Goal: Transaction & Acquisition: Book appointment/travel/reservation

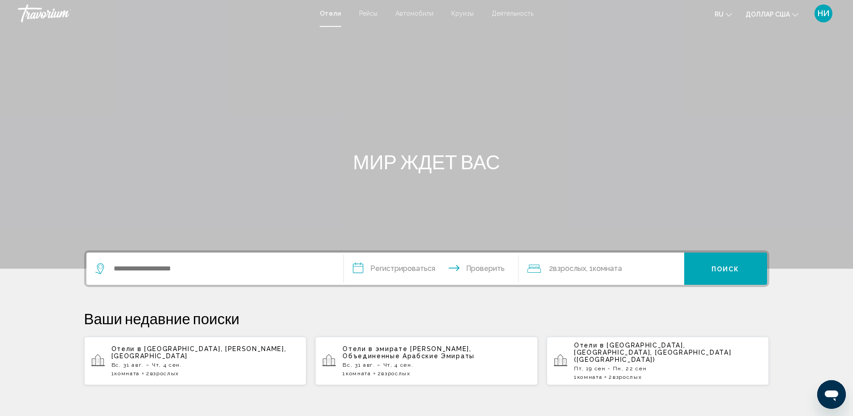
click at [388, 356] on div "Отели в эмирате [PERSON_NAME], Объединенные Арабские Эмираты Вс, 31 авг. – Чт, …" at bounding box center [436, 360] width 188 height 31
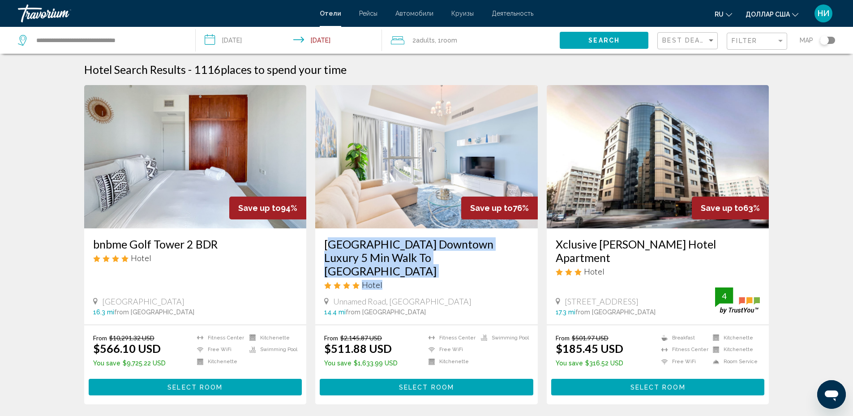
drag, startPoint x: 324, startPoint y: 244, endPoint x: 428, endPoint y: 265, distance: 105.8
click at [428, 265] on div "[GEOGRAPHIC_DATA] Downtown Luxury 5 Min Walk To [GEOGRAPHIC_DATA] Hotel [GEOGRA…" at bounding box center [426, 276] width 222 height 96
click at [409, 257] on h3 "[GEOGRAPHIC_DATA] Downtown Luxury 5 Min Walk To [GEOGRAPHIC_DATA]" at bounding box center [426, 257] width 205 height 40
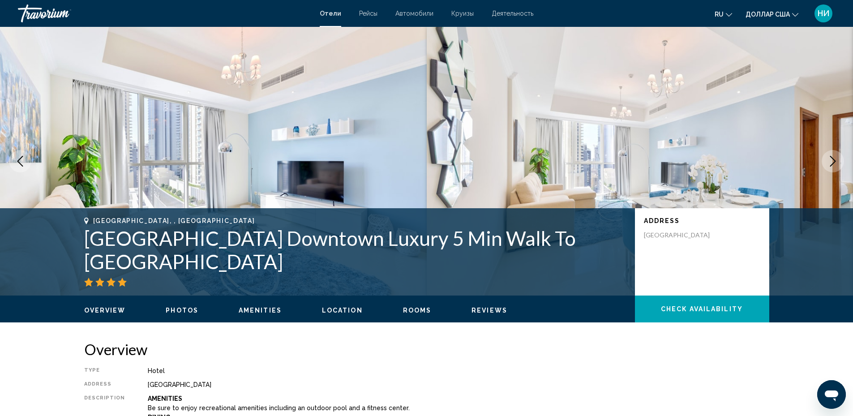
scroll to position [45, 0]
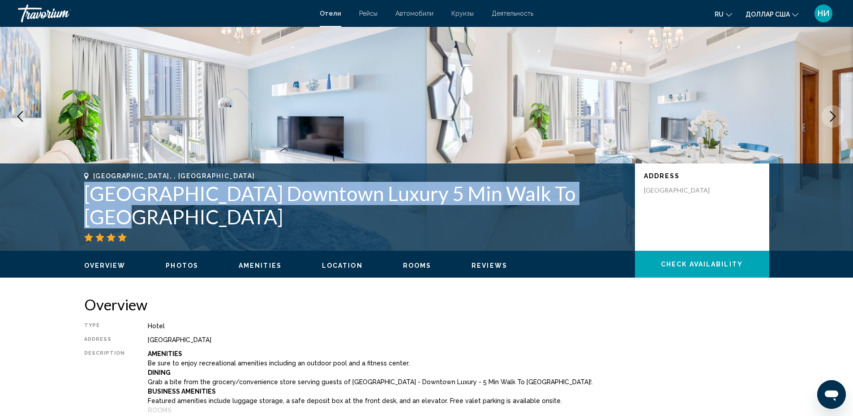
drag, startPoint x: 83, startPoint y: 210, endPoint x: 590, endPoint y: 216, distance: 507.2
click at [590, 216] on div "[GEOGRAPHIC_DATA], , [GEOGRAPHIC_DATA] [GEOGRAPHIC_DATA] Downtown Luxury 5 Min …" at bounding box center [426, 206] width 721 height 69
copy h1 "[GEOGRAPHIC_DATA] Downtown Luxury 5 Min Walk To [GEOGRAPHIC_DATA]"
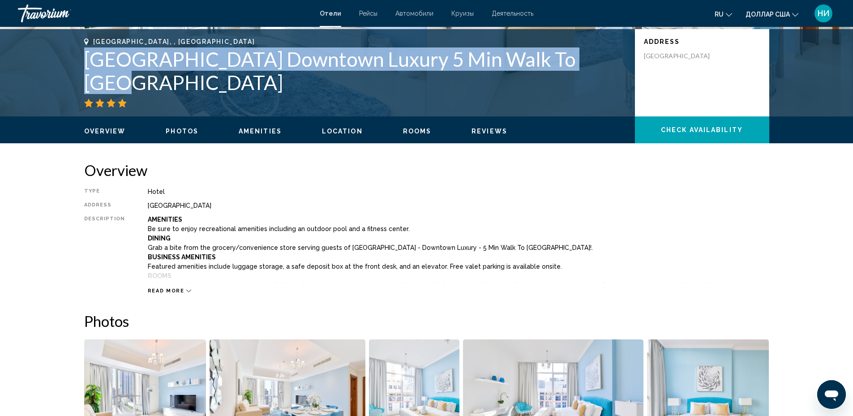
scroll to position [0, 0]
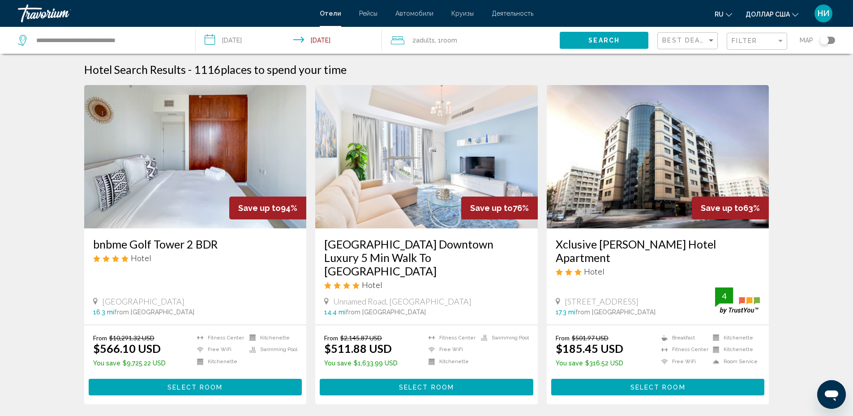
drag, startPoint x: 437, startPoint y: 245, endPoint x: 391, endPoint y: 247, distance: 46.6
drag, startPoint x: 391, startPoint y: 247, endPoint x: 370, endPoint y: 249, distance: 20.7
click at [370, 249] on h3 "[GEOGRAPHIC_DATA] Downtown Luxury 5 Min Walk To [GEOGRAPHIC_DATA]" at bounding box center [426, 257] width 205 height 40
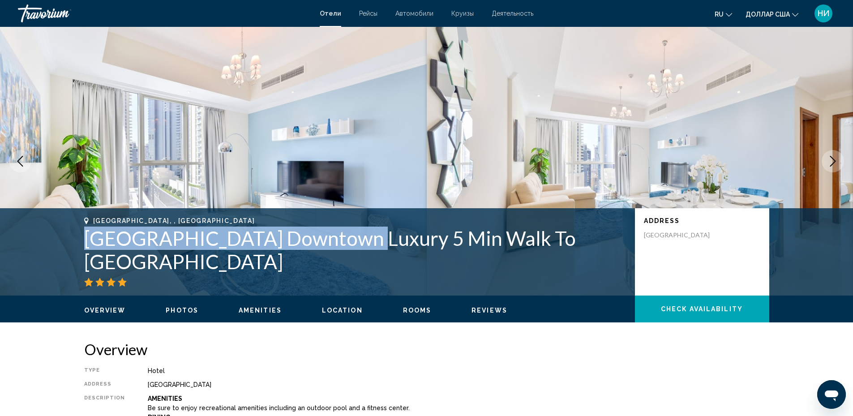
drag, startPoint x: 86, startPoint y: 254, endPoint x: 359, endPoint y: 259, distance: 273.6
click at [359, 259] on h1 "[GEOGRAPHIC_DATA] Downtown Luxury 5 Min Walk To [GEOGRAPHIC_DATA]" at bounding box center [355, 250] width 542 height 47
copy h1 "[GEOGRAPHIC_DATA] Downtown Luxury"
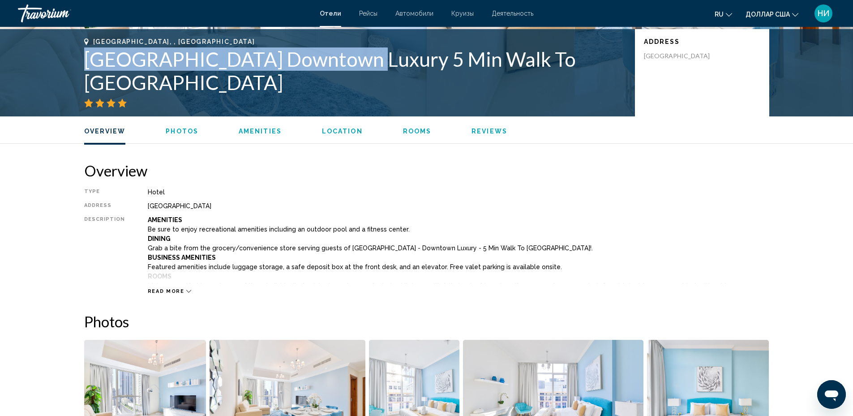
scroll to position [313, 0]
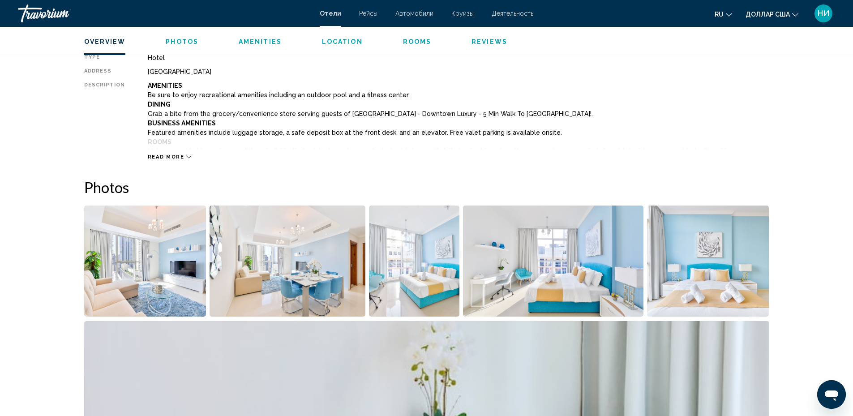
click at [169, 265] on img "Open full-screen image slider" at bounding box center [145, 260] width 122 height 111
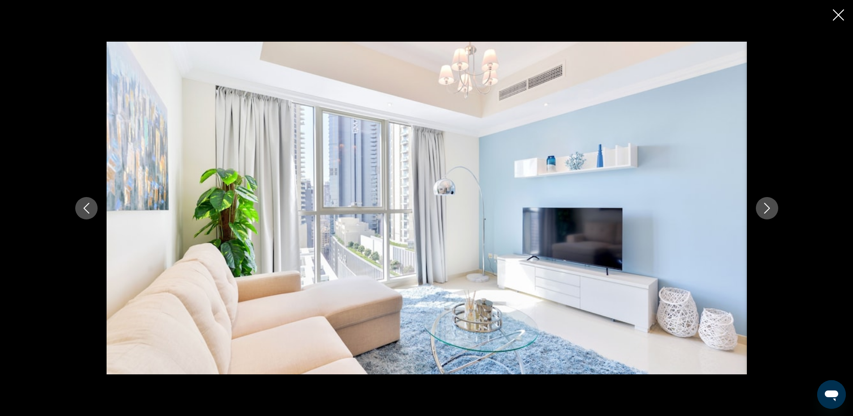
click at [761, 207] on icon "Next image" at bounding box center [766, 208] width 11 height 11
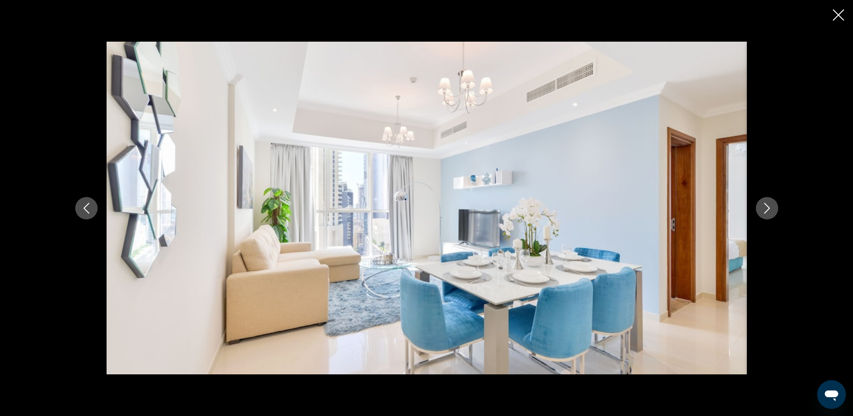
click at [768, 205] on icon "Next image" at bounding box center [766, 208] width 11 height 11
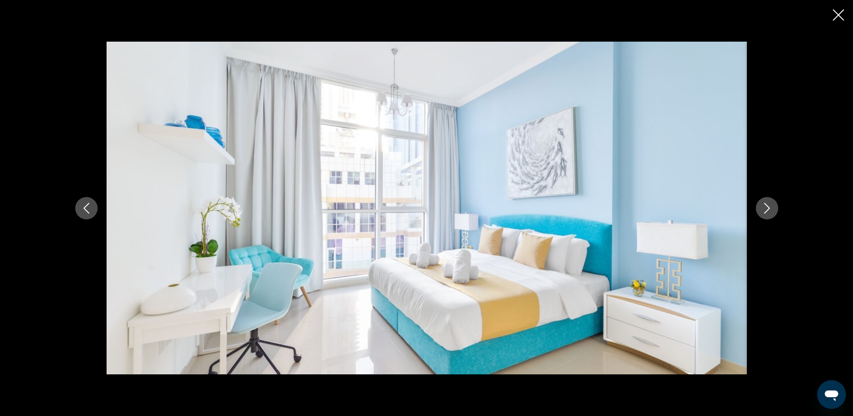
click at [768, 205] on icon "Next image" at bounding box center [766, 208] width 11 height 11
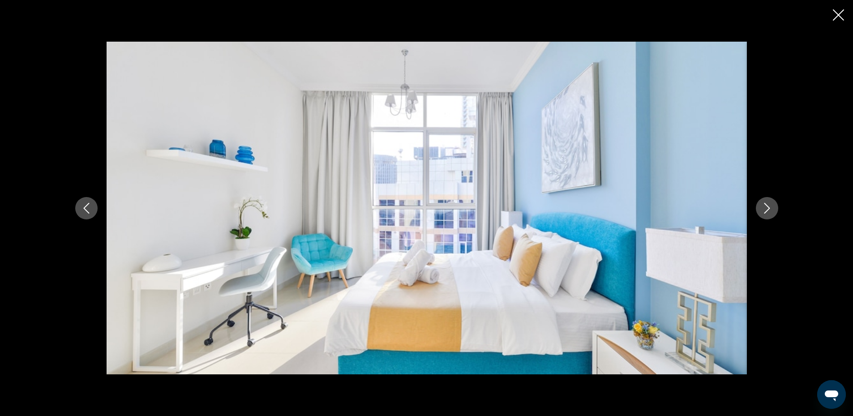
click at [767, 204] on icon "Next image" at bounding box center [766, 208] width 11 height 11
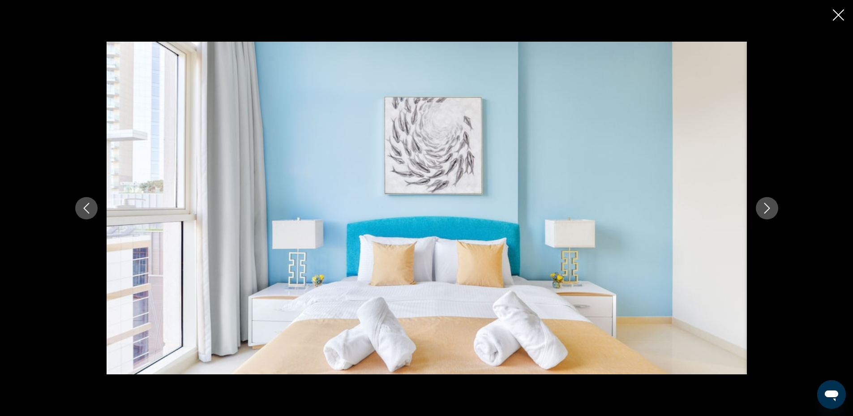
click at [767, 204] on icon "Next image" at bounding box center [766, 208] width 11 height 11
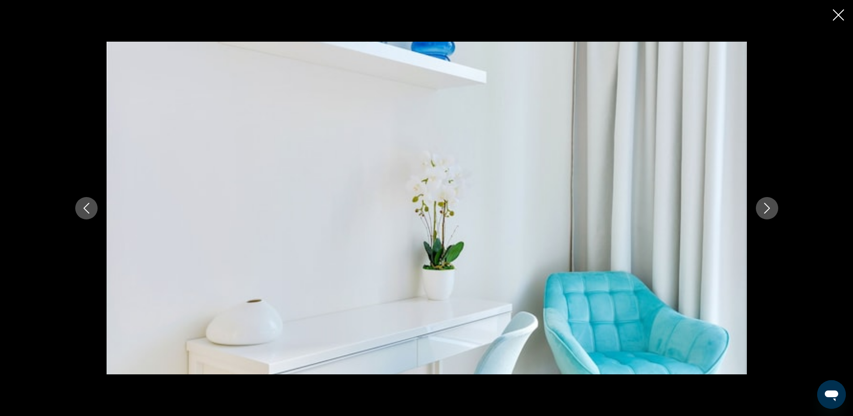
click at [767, 204] on icon "Next image" at bounding box center [766, 208] width 11 height 11
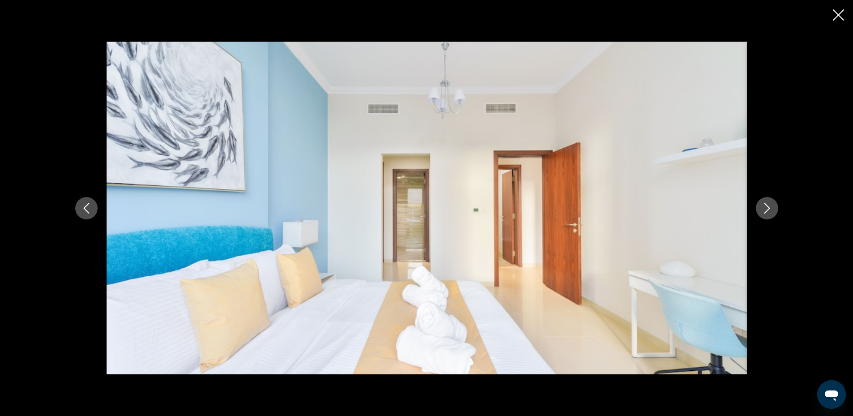
click at [767, 203] on icon "Next image" at bounding box center [766, 208] width 11 height 11
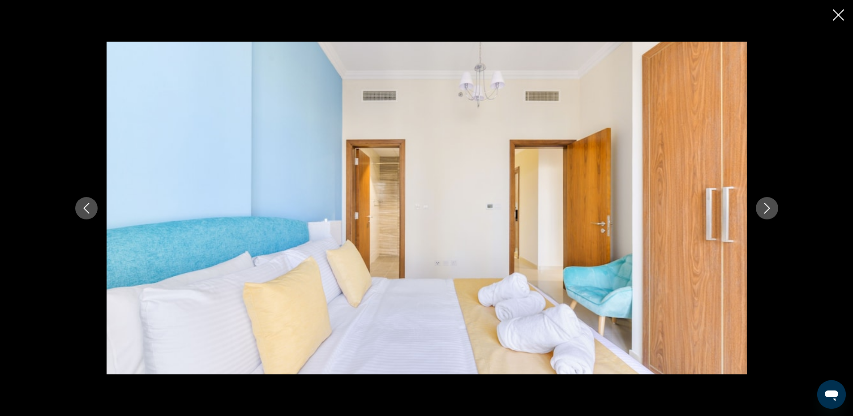
click at [766, 205] on icon "Next image" at bounding box center [767, 208] width 6 height 11
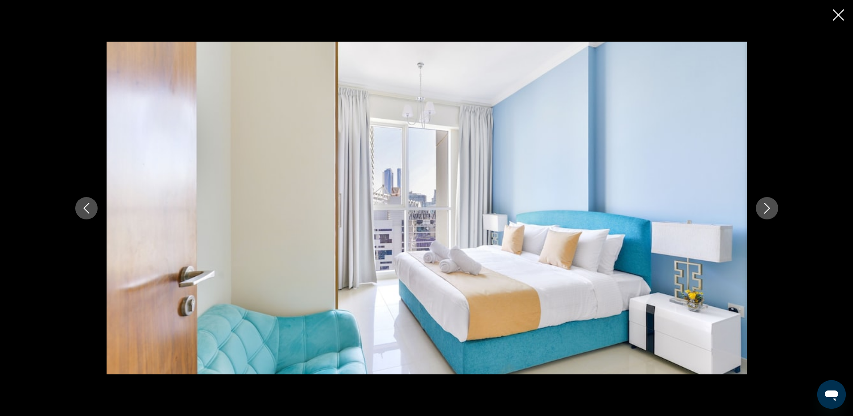
click at [766, 205] on icon "Next image" at bounding box center [767, 208] width 6 height 11
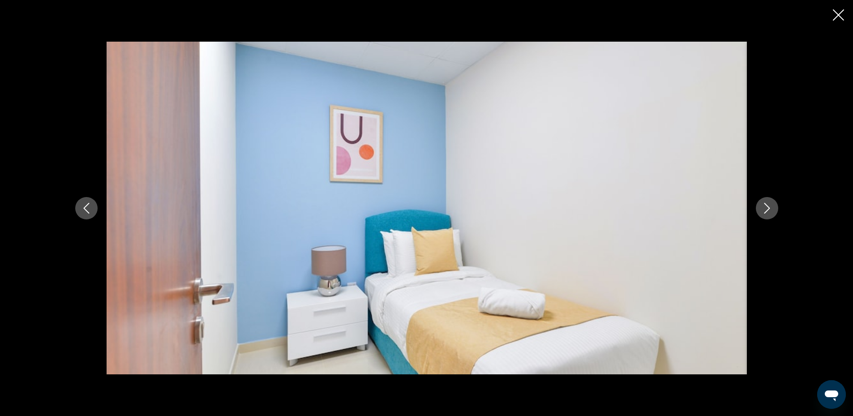
click at [766, 205] on icon "Next image" at bounding box center [767, 208] width 6 height 11
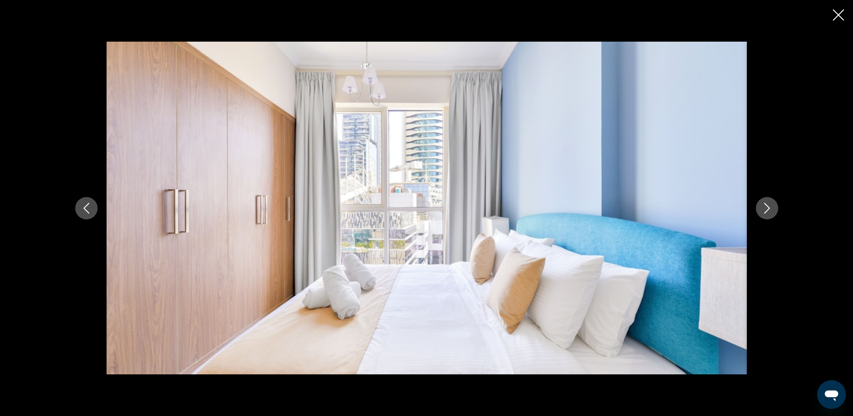
click at [766, 205] on icon "Next image" at bounding box center [767, 208] width 6 height 11
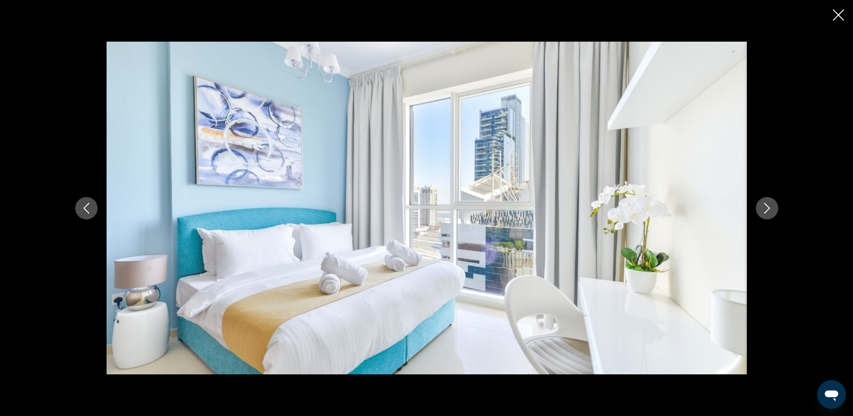
click at [766, 205] on icon "Next image" at bounding box center [767, 208] width 6 height 11
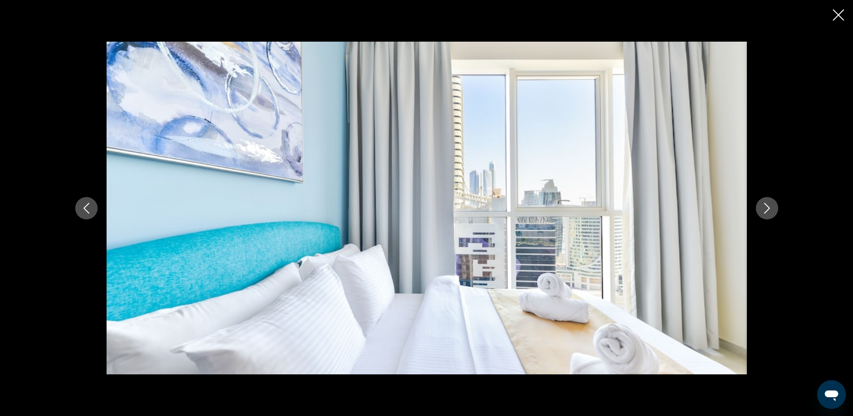
click at [766, 205] on icon "Next image" at bounding box center [767, 208] width 6 height 11
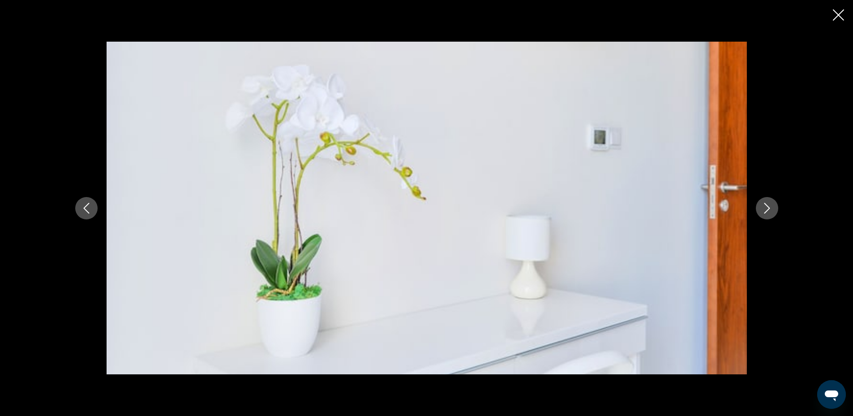
click at [766, 205] on icon "Next image" at bounding box center [767, 208] width 6 height 11
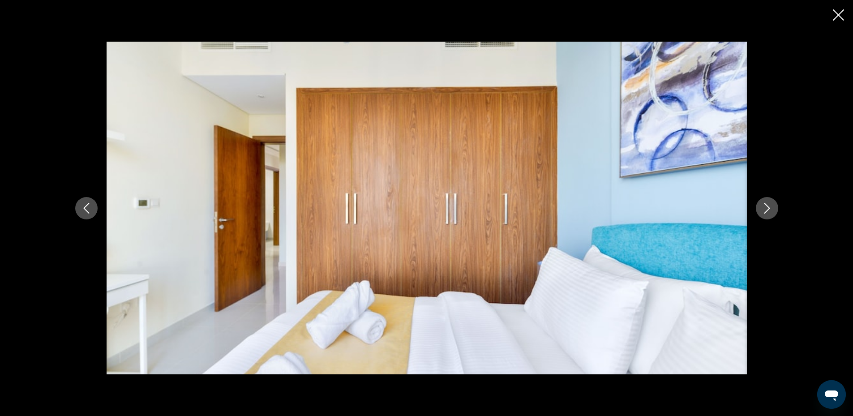
click at [766, 205] on icon "Next image" at bounding box center [767, 208] width 6 height 11
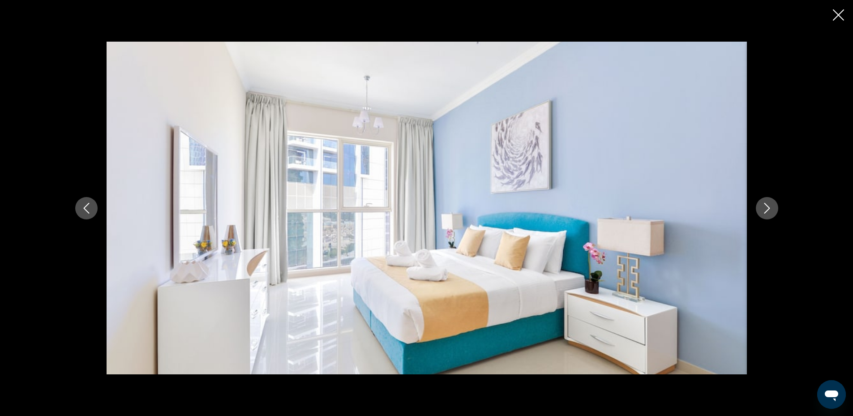
click at [765, 207] on icon "Next image" at bounding box center [766, 208] width 11 height 11
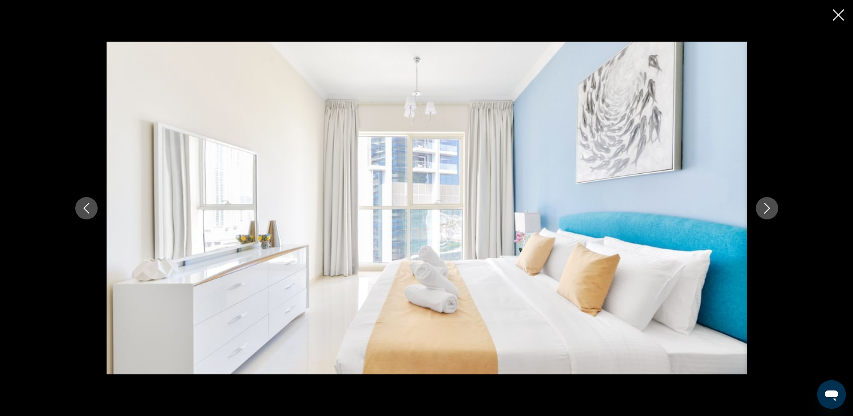
click at [838, 13] on icon "Close slideshow" at bounding box center [838, 14] width 11 height 11
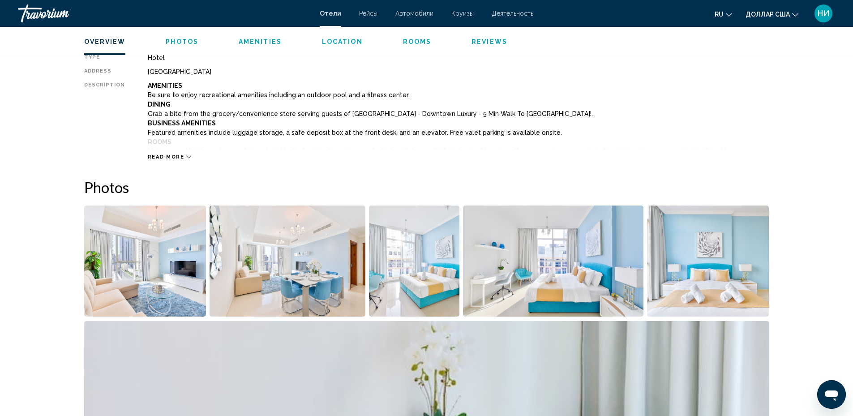
scroll to position [134, 0]
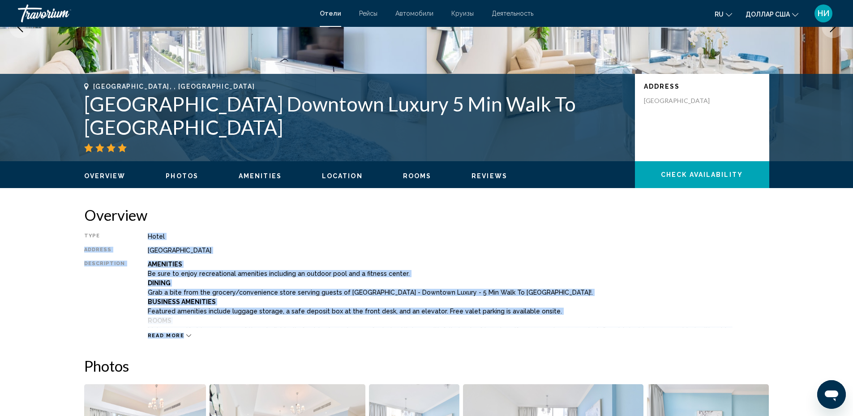
drag, startPoint x: 142, startPoint y: 235, endPoint x: 251, endPoint y: 327, distance: 142.6
click at [251, 328] on div "Type Hotel Address [GEOGRAPHIC_DATA] Description Amenities Be sure to enjoy rec…" at bounding box center [426, 286] width 685 height 106
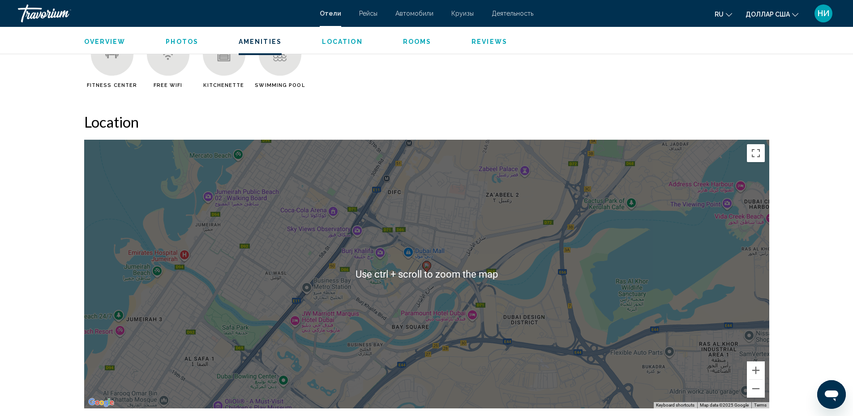
scroll to position [806, 0]
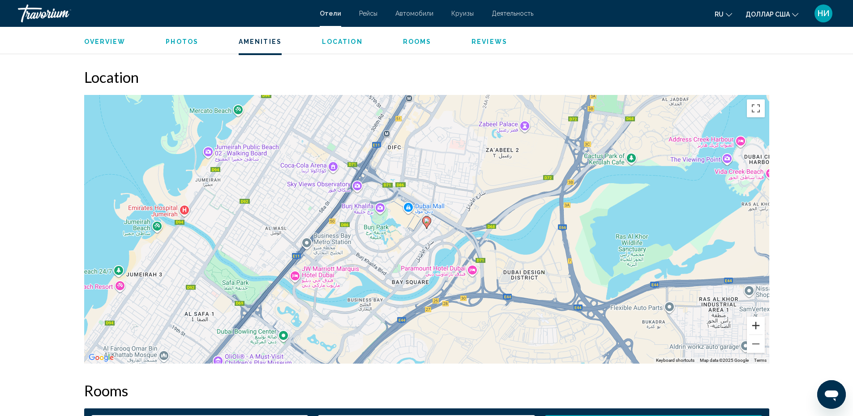
click at [756, 325] on button "Zoom in" at bounding box center [756, 325] width 18 height 18
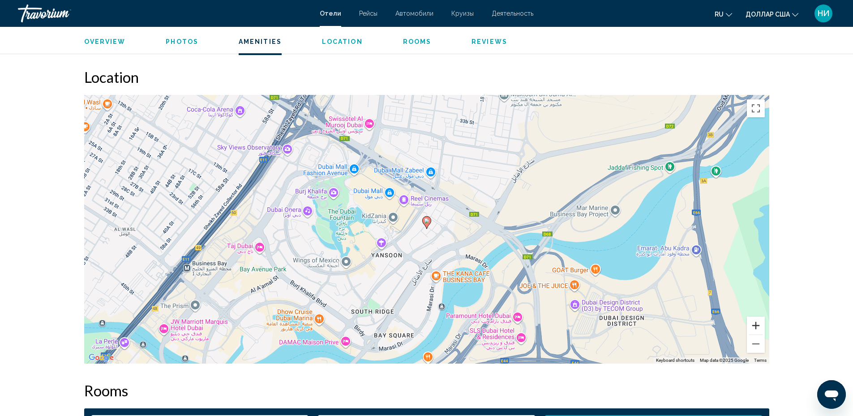
click at [755, 325] on button "Zoom in" at bounding box center [756, 325] width 18 height 18
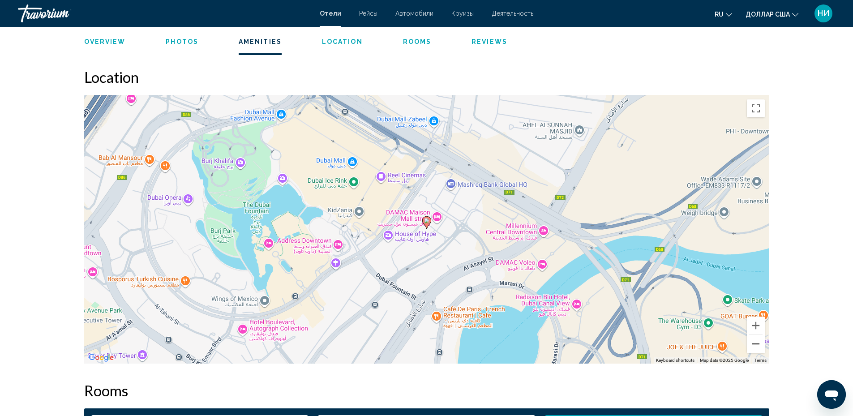
click at [761, 349] on button "Zoom out" at bounding box center [756, 344] width 18 height 18
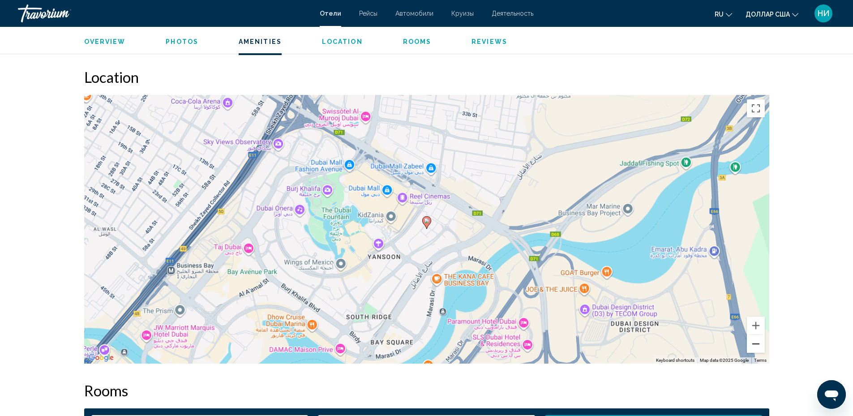
click at [760, 348] on button "Zoom out" at bounding box center [756, 344] width 18 height 18
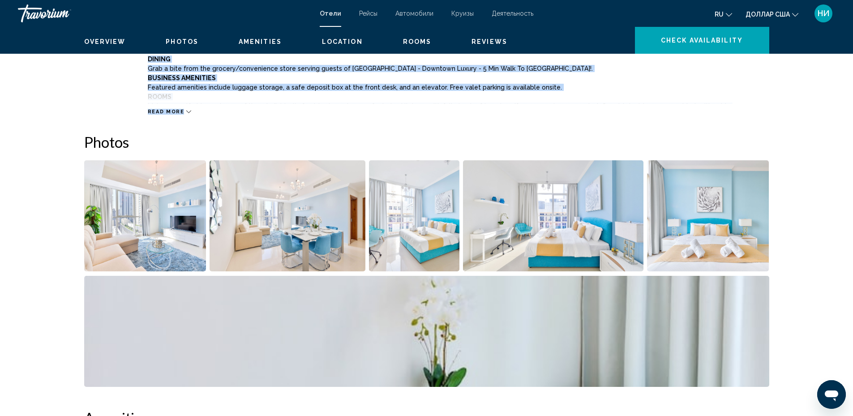
scroll to position [179, 0]
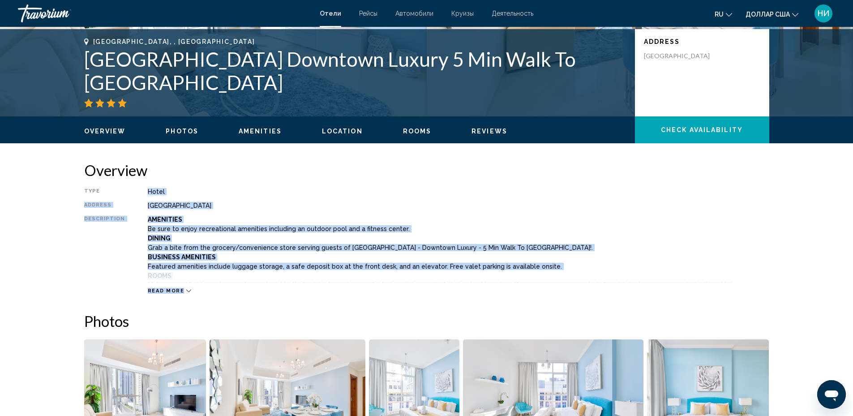
click at [434, 201] on div "Type Hotel Address [GEOGRAPHIC_DATA] Description Amenities Be sure to enjoy rec…" at bounding box center [426, 241] width 685 height 106
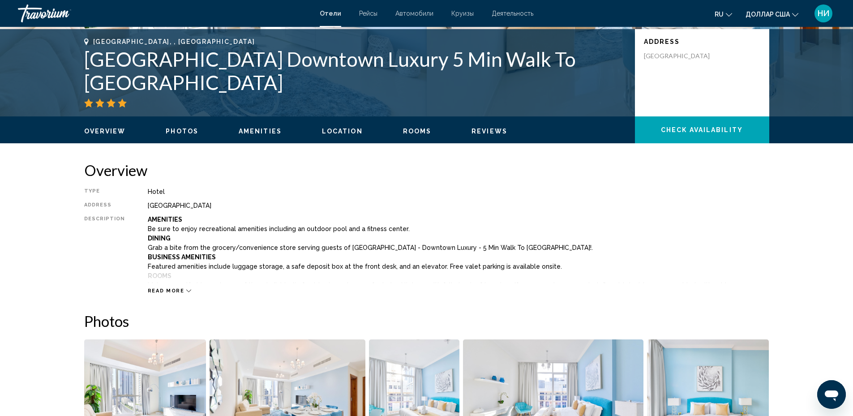
click at [182, 128] on span "Photos" at bounding box center [182, 131] width 33 height 7
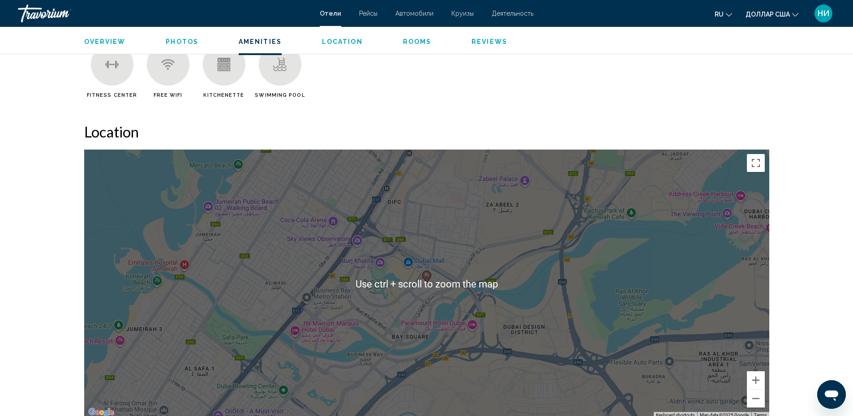
scroll to position [796, 0]
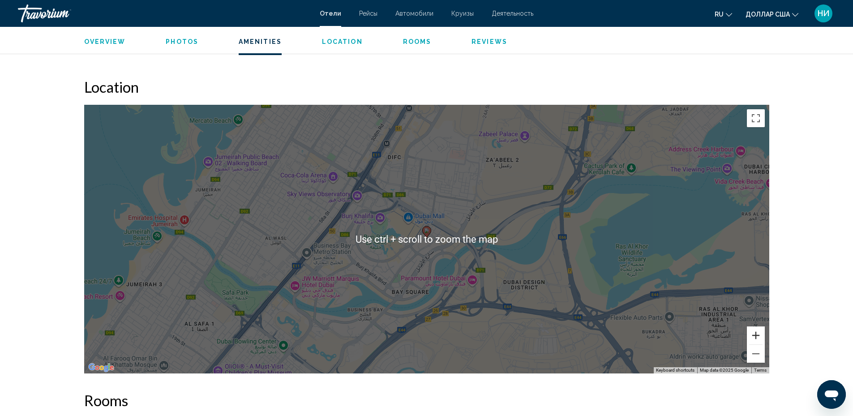
click at [753, 335] on button "Zoom in" at bounding box center [756, 335] width 18 height 18
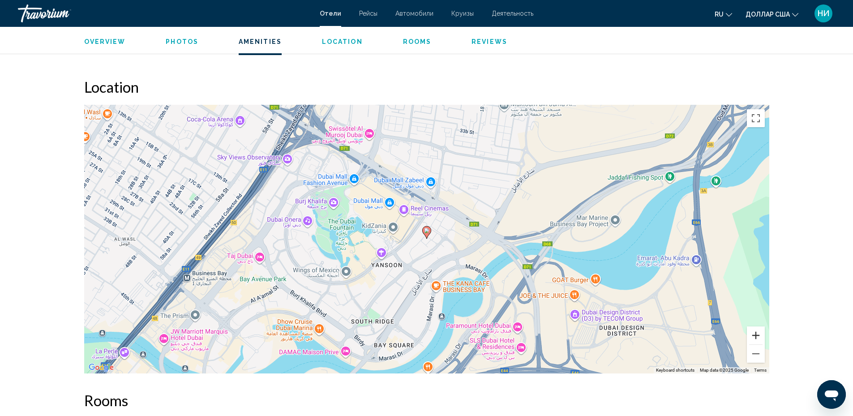
click at [753, 335] on button "Zoom in" at bounding box center [756, 335] width 18 height 18
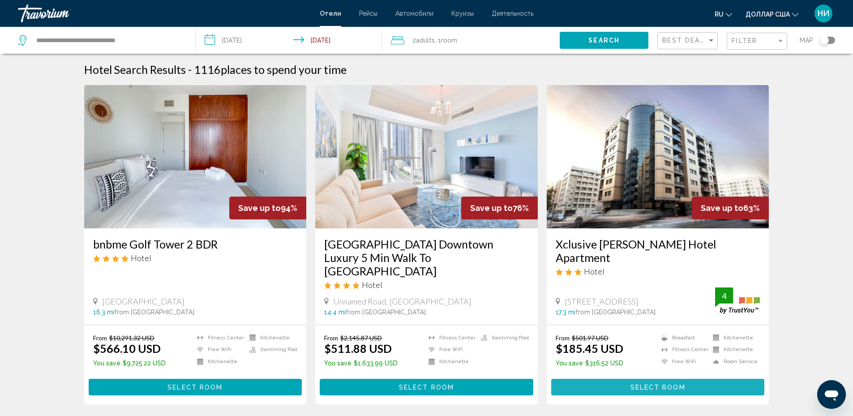
click at [633, 384] on span "Select Room" at bounding box center [657, 387] width 55 height 7
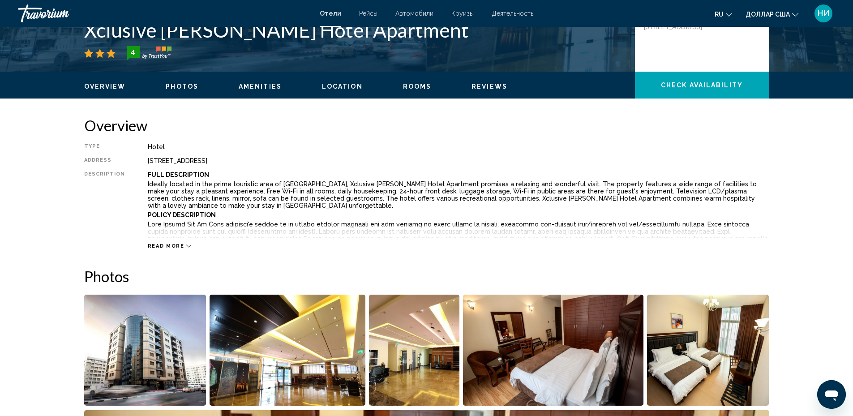
scroll to position [358, 0]
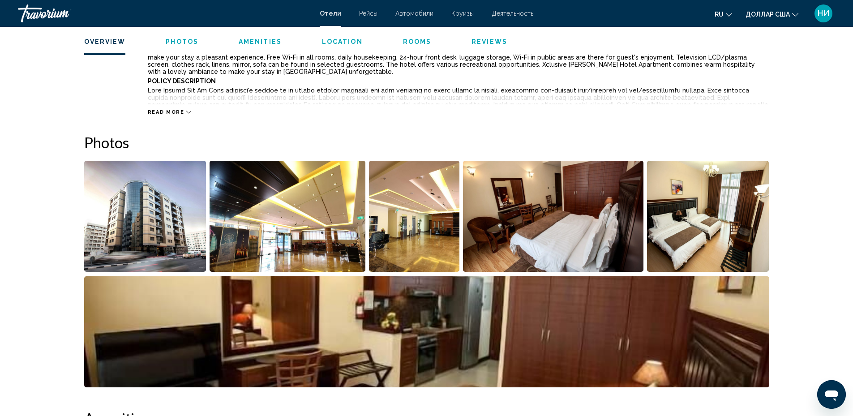
click at [125, 216] on img "Open full-screen image slider" at bounding box center [145, 216] width 122 height 111
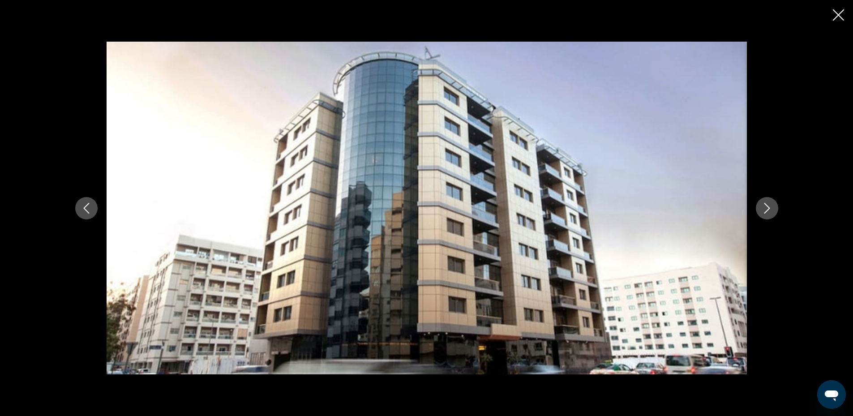
click at [768, 211] on icon "Next image" at bounding box center [766, 208] width 11 height 11
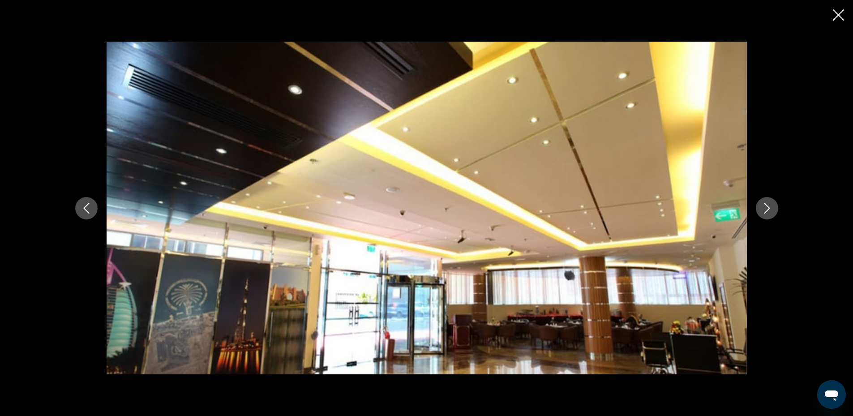
click at [767, 211] on icon "Next image" at bounding box center [766, 208] width 11 height 11
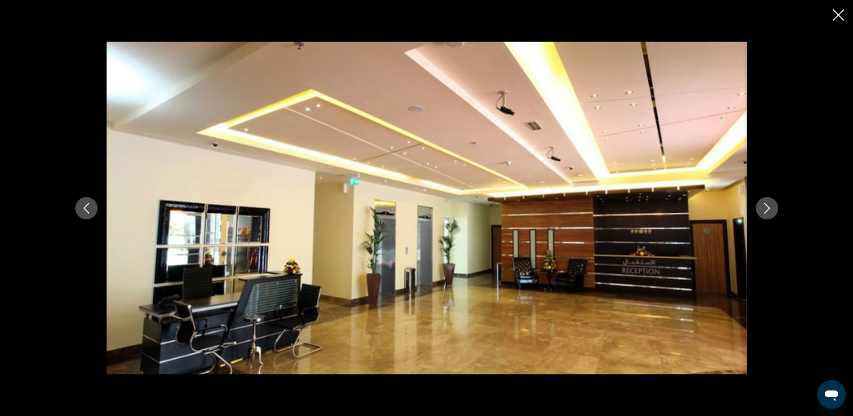
click at [767, 212] on icon "Next image" at bounding box center [766, 208] width 11 height 11
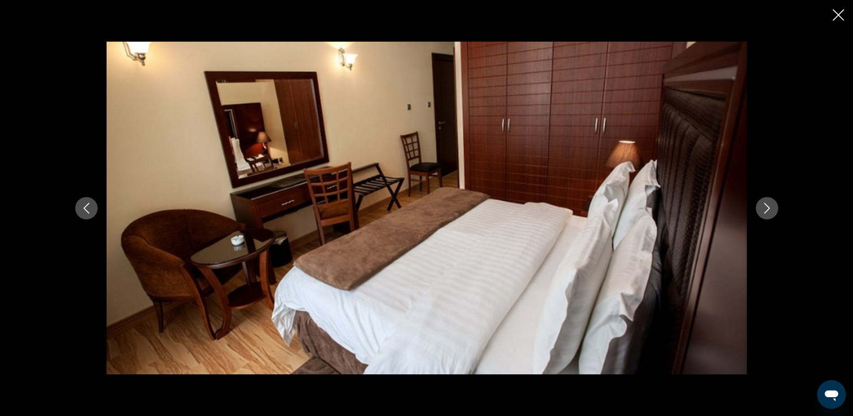
click at [767, 212] on icon "Next image" at bounding box center [766, 208] width 11 height 11
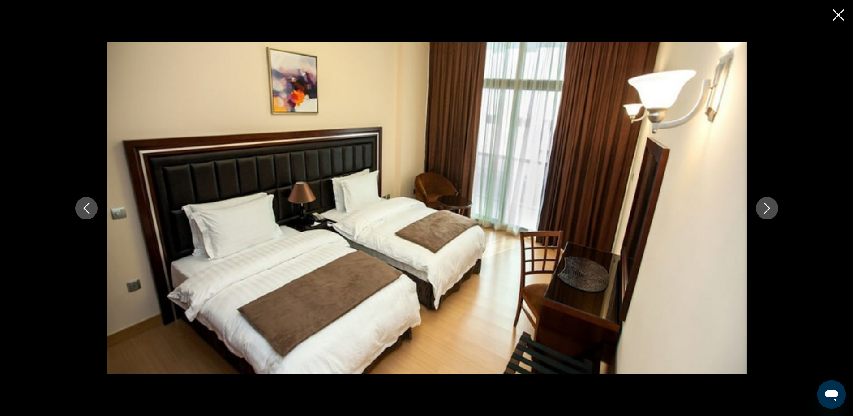
click at [767, 212] on icon "Next image" at bounding box center [766, 208] width 11 height 11
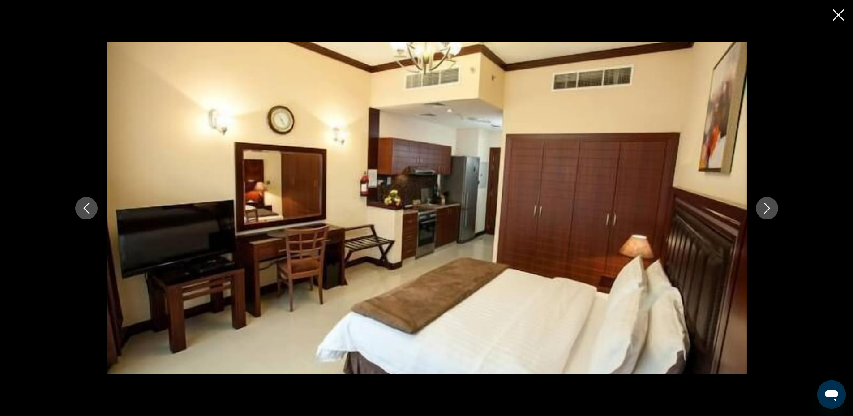
click at [767, 212] on icon "Next image" at bounding box center [766, 208] width 11 height 11
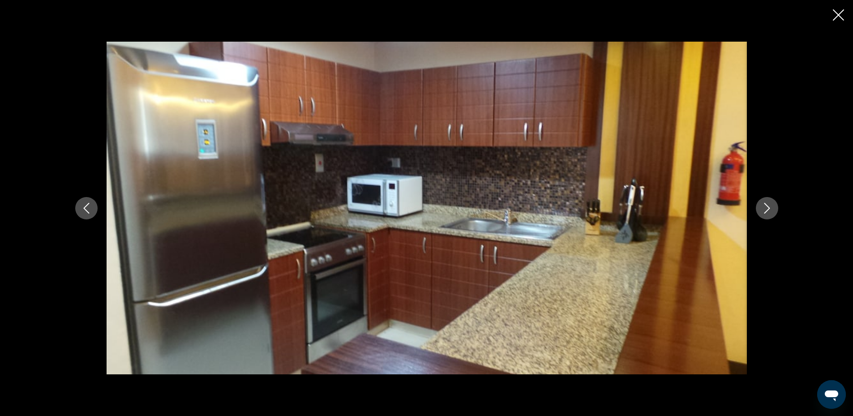
click at [767, 213] on icon "Next image" at bounding box center [766, 208] width 11 height 11
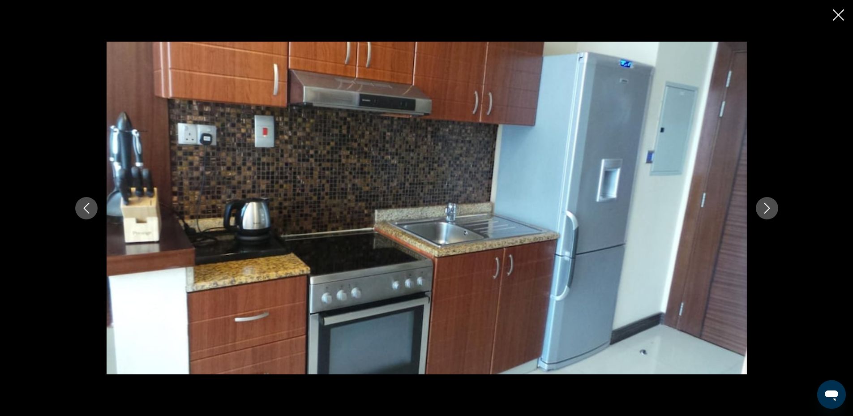
click at [767, 213] on icon "Next image" at bounding box center [766, 208] width 11 height 11
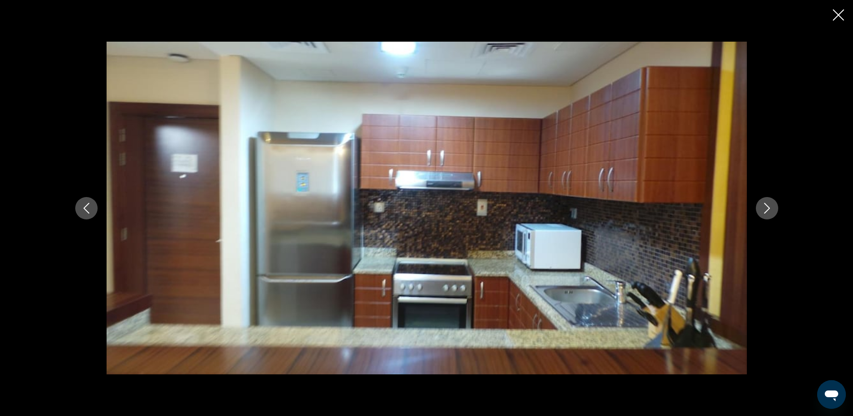
click at [767, 213] on icon "Next image" at bounding box center [766, 208] width 11 height 11
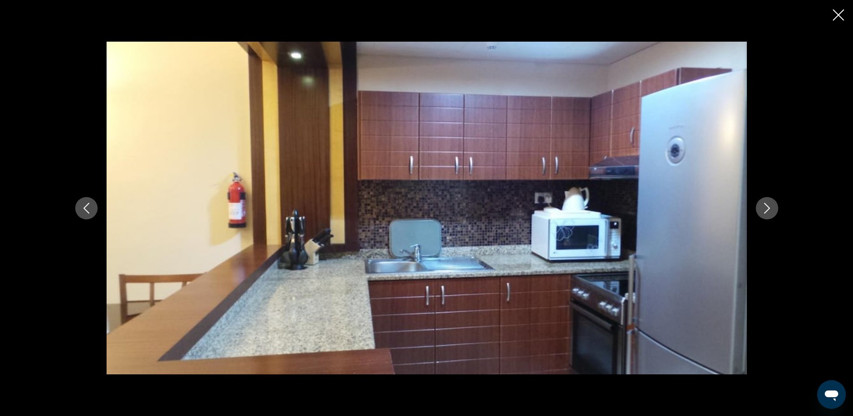
click at [767, 213] on icon "Next image" at bounding box center [766, 208] width 11 height 11
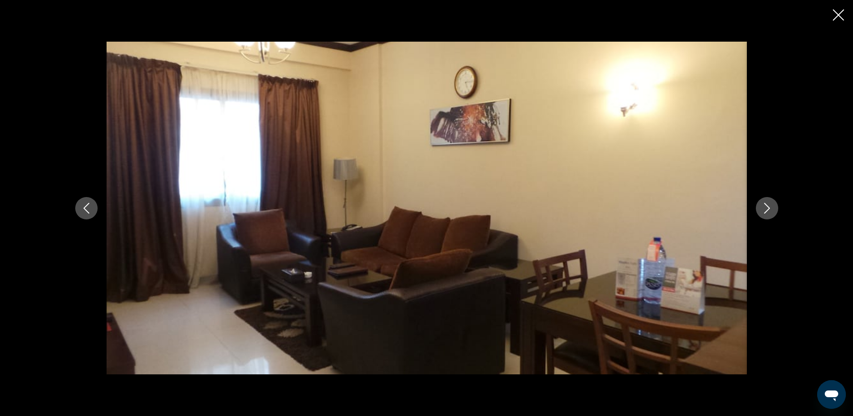
click at [767, 213] on icon "Next image" at bounding box center [766, 208] width 11 height 11
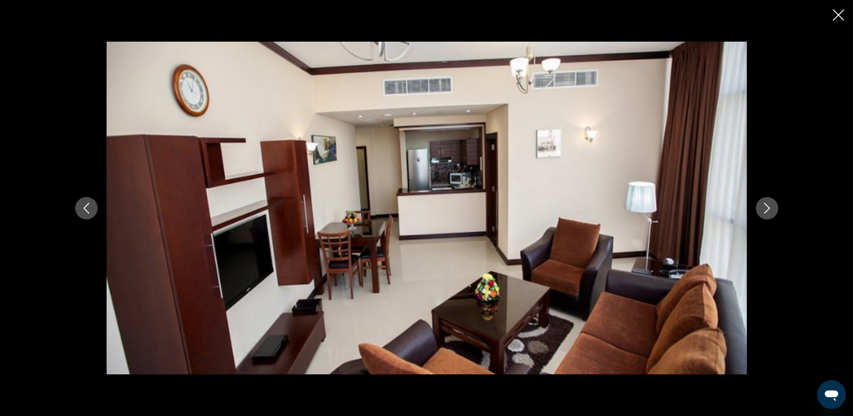
click at [767, 214] on button "Next image" at bounding box center [767, 208] width 22 height 22
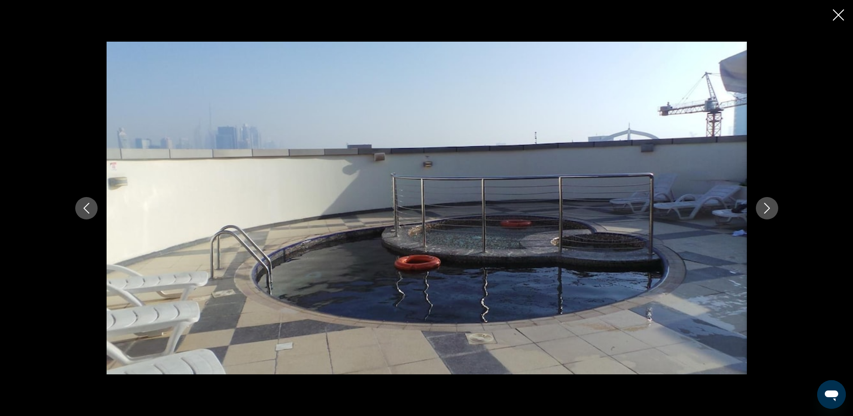
click at [768, 213] on icon "Next image" at bounding box center [766, 208] width 11 height 11
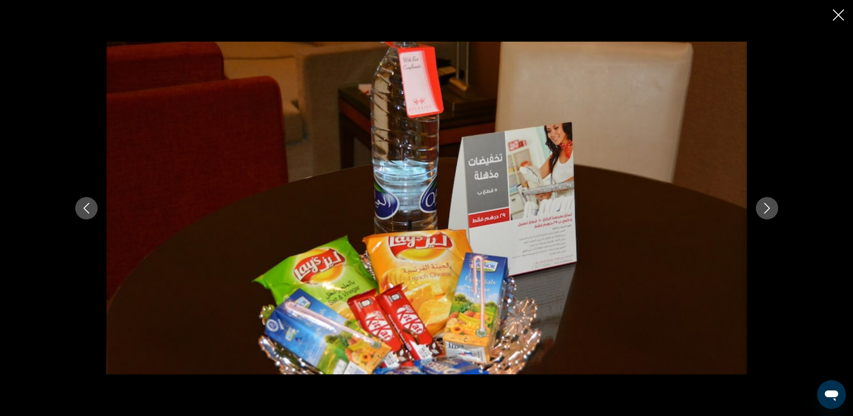
click at [768, 213] on icon "Next image" at bounding box center [766, 208] width 11 height 11
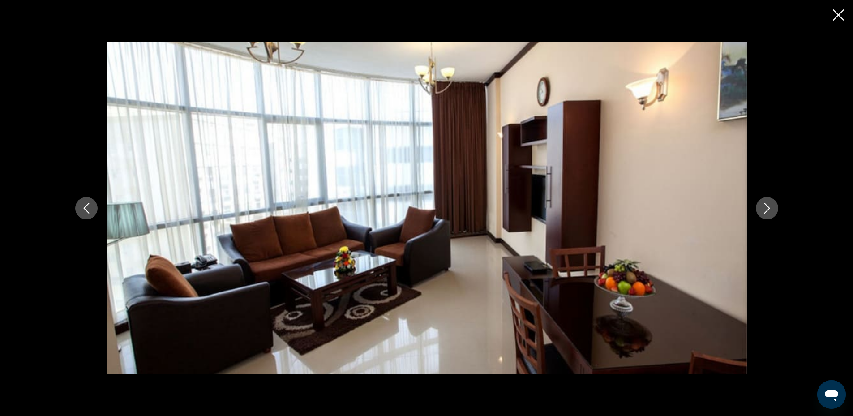
click at [769, 214] on button "Next image" at bounding box center [767, 208] width 22 height 22
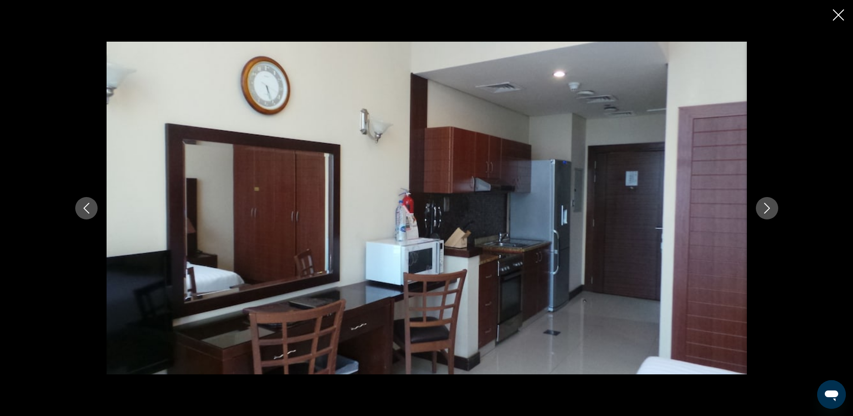
click at [769, 214] on button "Next image" at bounding box center [767, 208] width 22 height 22
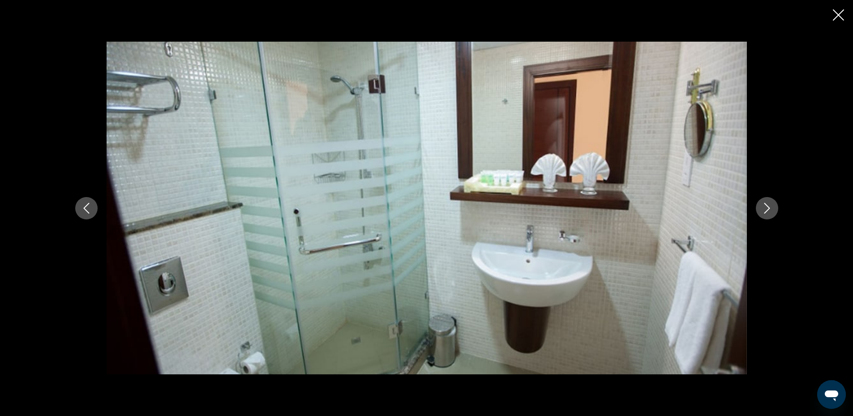
click at [757, 215] on div "Основное содержание" at bounding box center [426, 208] width 721 height 333
click at [769, 209] on icon "Next image" at bounding box center [767, 208] width 6 height 11
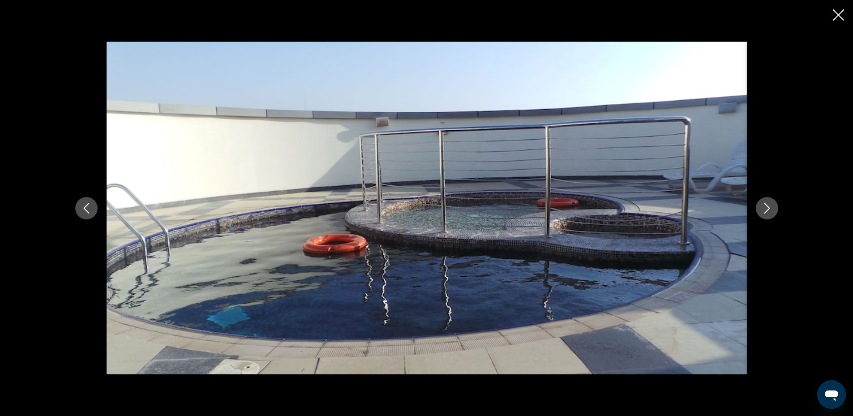
click at [769, 209] on icon "Next image" at bounding box center [767, 208] width 6 height 11
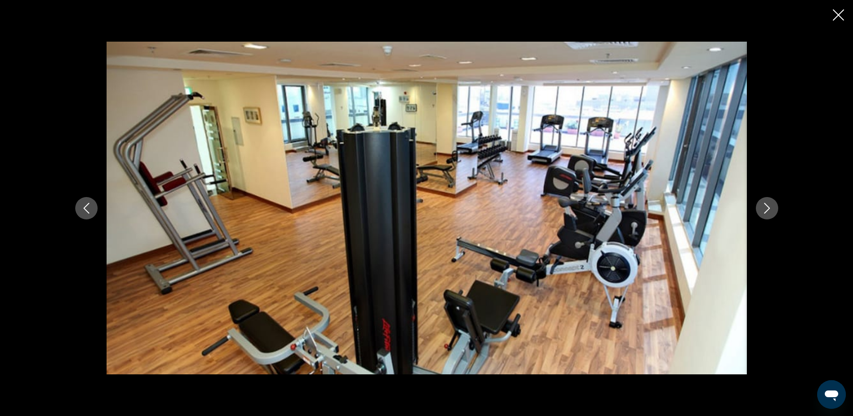
click at [769, 209] on icon "Next image" at bounding box center [767, 208] width 6 height 11
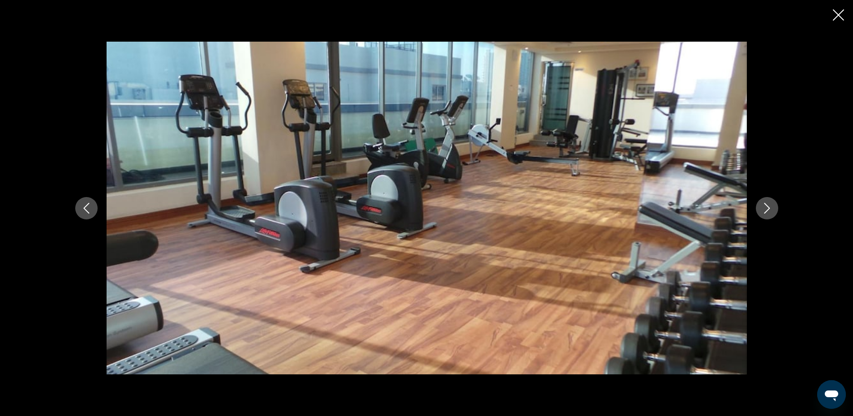
click at [769, 209] on icon "Next image" at bounding box center [767, 208] width 6 height 11
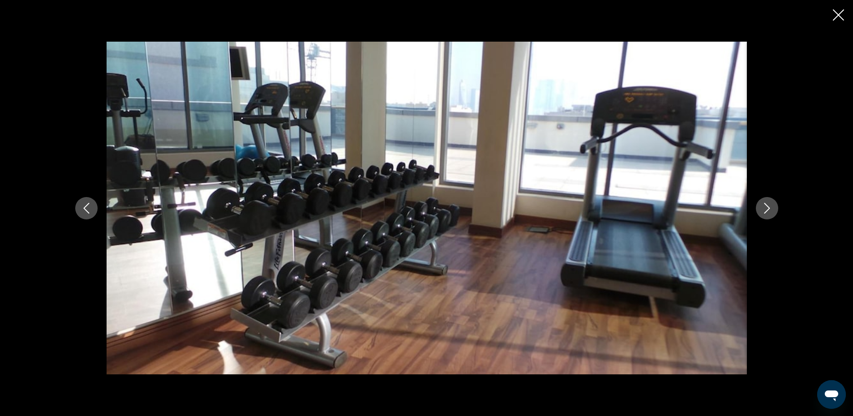
click at [769, 209] on icon "Next image" at bounding box center [766, 208] width 11 height 11
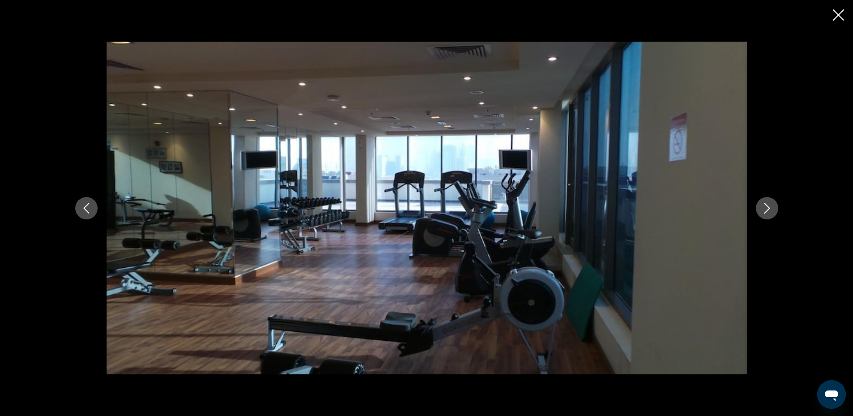
click at [769, 209] on icon "Next image" at bounding box center [766, 208] width 11 height 11
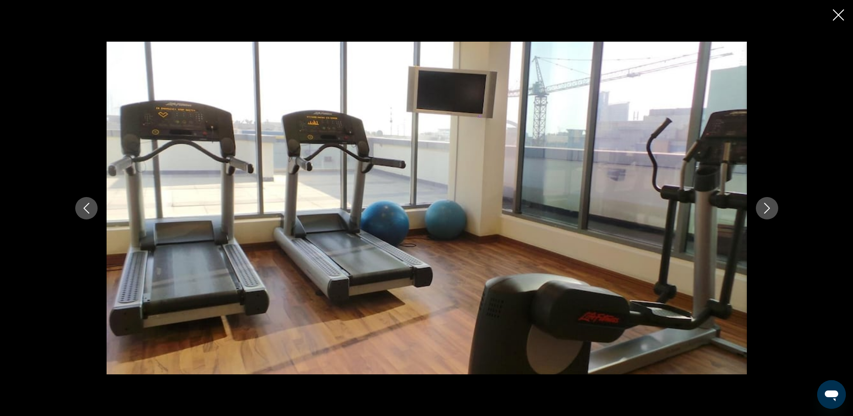
click at [769, 209] on icon "Next image" at bounding box center [766, 208] width 11 height 11
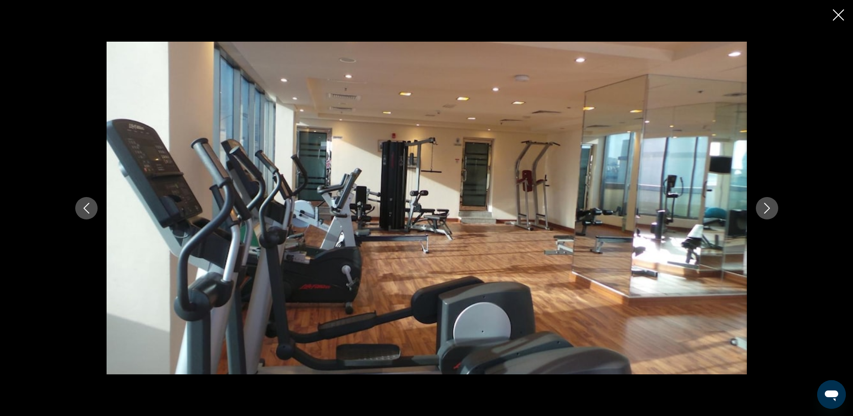
click at [769, 208] on icon "Next image" at bounding box center [767, 208] width 6 height 11
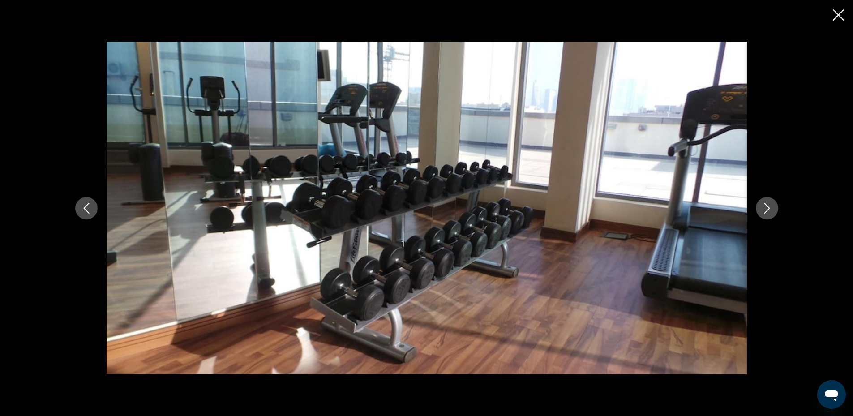
click at [769, 208] on icon "Next image" at bounding box center [767, 208] width 6 height 11
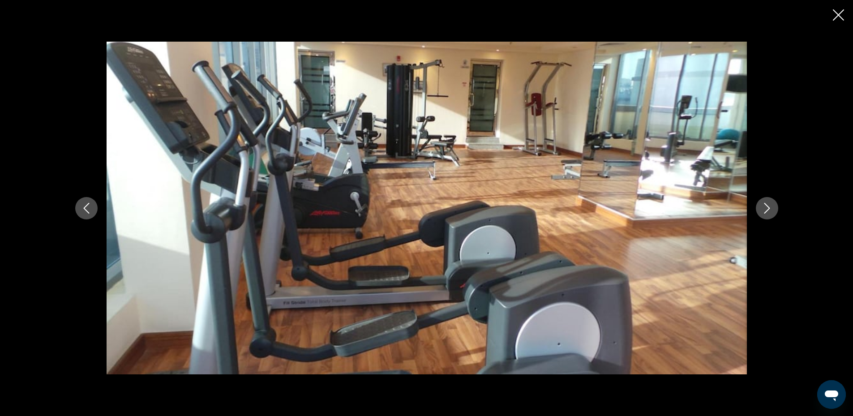
click at [769, 206] on icon "Next image" at bounding box center [766, 208] width 11 height 11
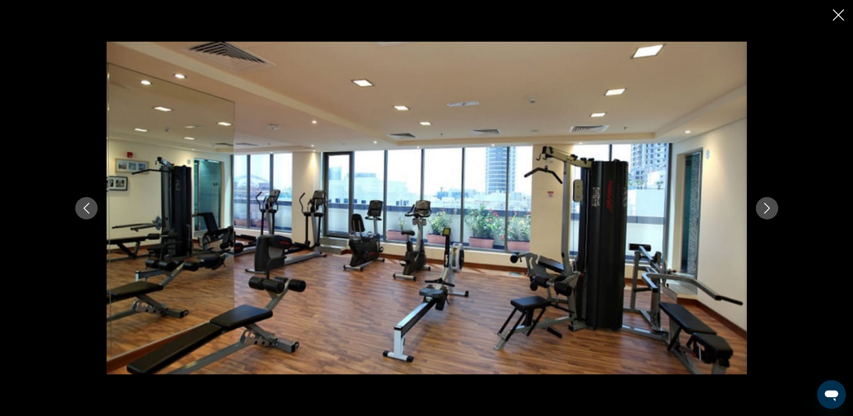
click at [767, 206] on icon "Next image" at bounding box center [767, 208] width 6 height 11
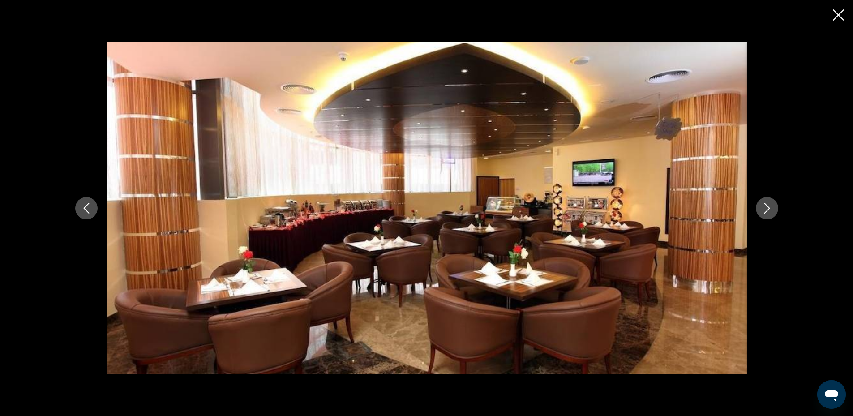
click at [769, 207] on icon "Next image" at bounding box center [767, 208] width 6 height 11
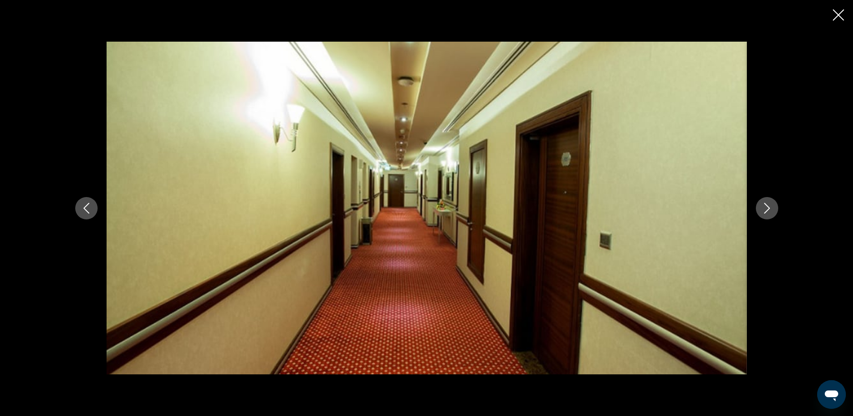
click at [769, 207] on icon "Next image" at bounding box center [767, 208] width 6 height 11
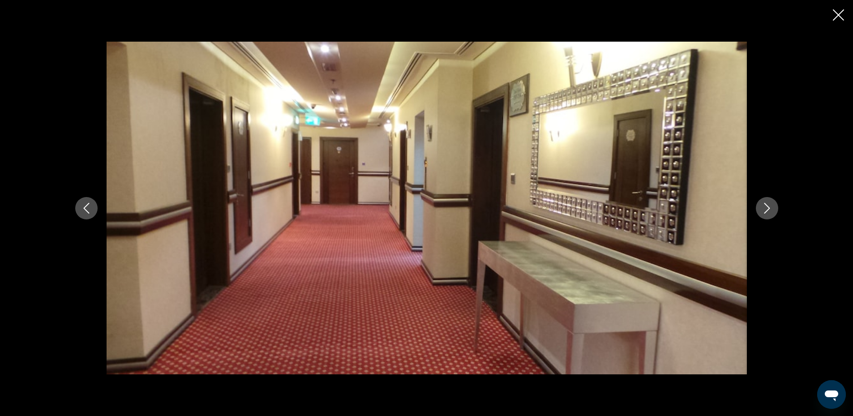
click at [770, 204] on icon "Next image" at bounding box center [766, 208] width 11 height 11
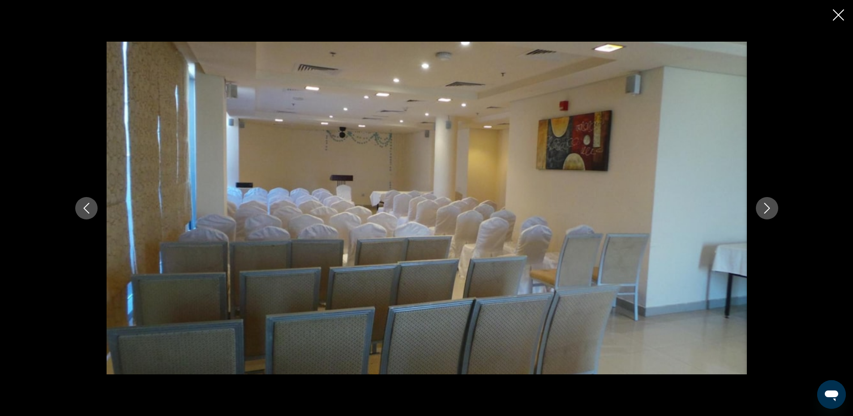
click at [770, 208] on icon "Next image" at bounding box center [766, 208] width 11 height 11
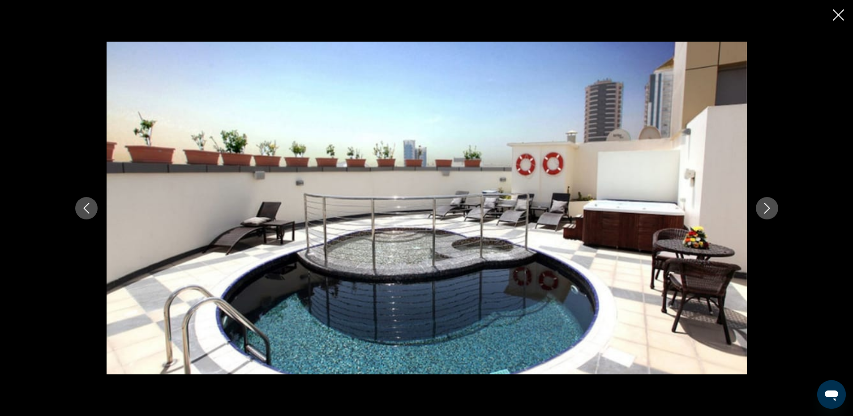
click at [770, 208] on icon "Next image" at bounding box center [766, 208] width 11 height 11
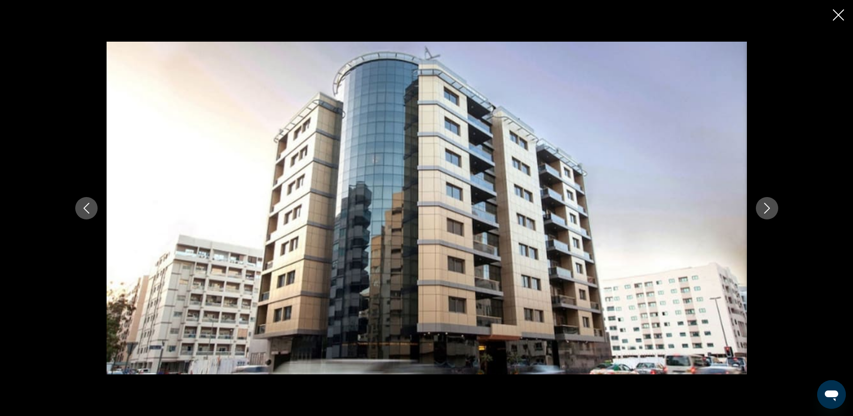
drag, startPoint x: 842, startPoint y: 14, endPoint x: 831, endPoint y: 25, distance: 15.5
click at [842, 15] on icon "Close slideshow" at bounding box center [838, 14] width 11 height 11
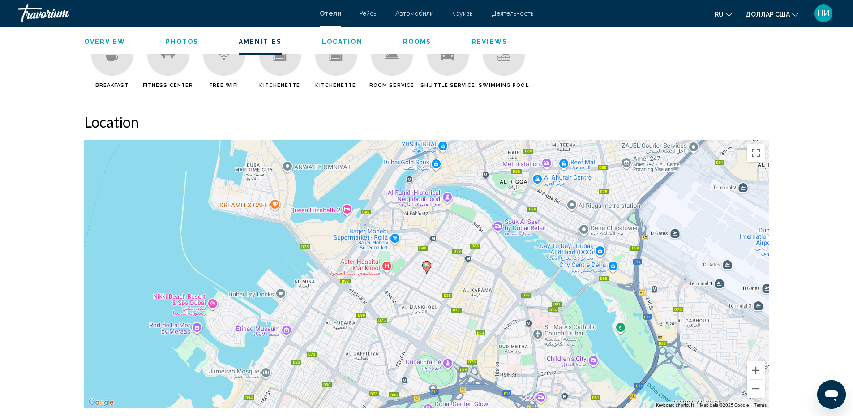
scroll to position [851, 0]
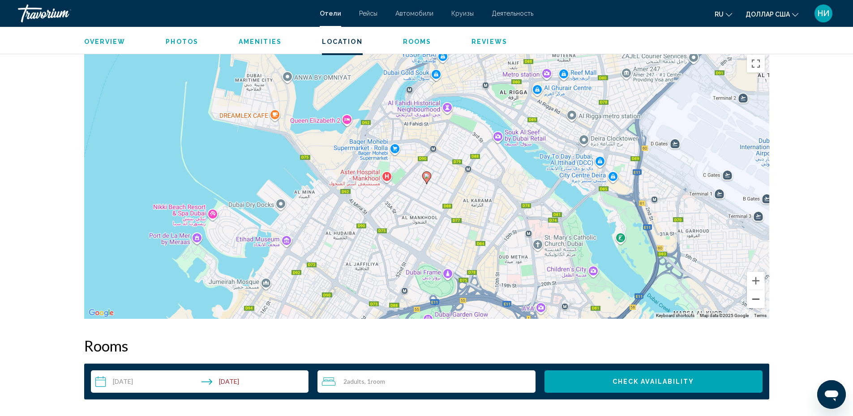
click at [757, 299] on button "Zoom out" at bounding box center [756, 299] width 18 height 18
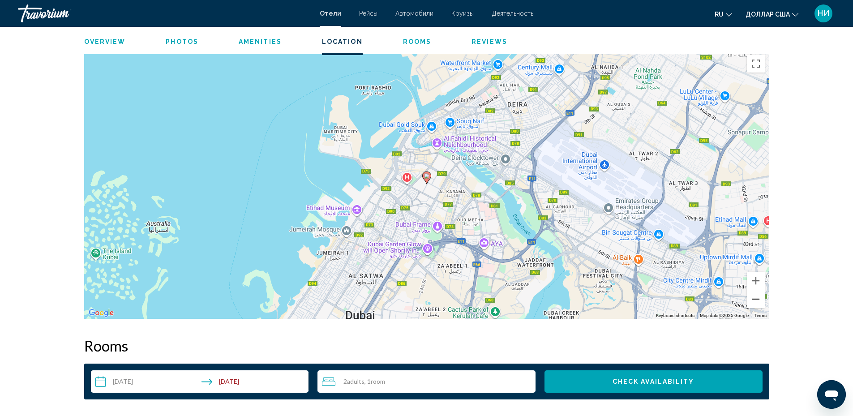
click at [753, 298] on button "Zoom out" at bounding box center [756, 299] width 18 height 18
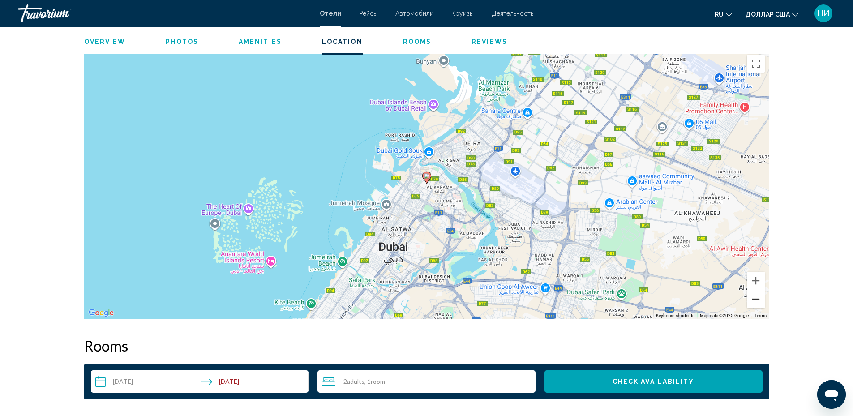
click at [757, 301] on button "Zoom out" at bounding box center [756, 299] width 18 height 18
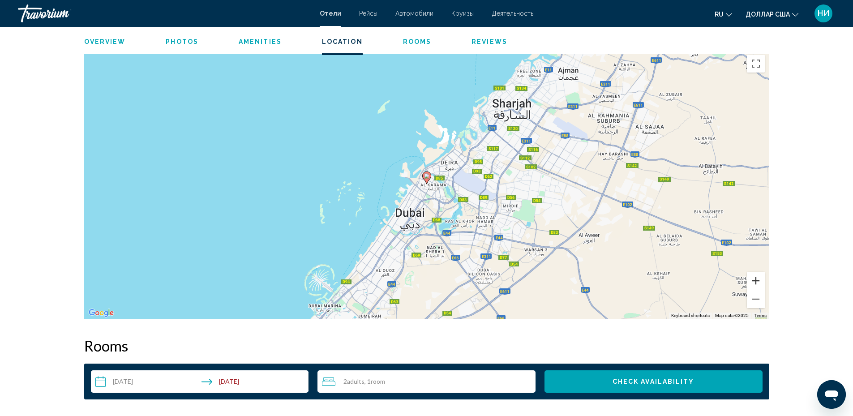
click at [757, 284] on button "Zoom in" at bounding box center [756, 281] width 18 height 18
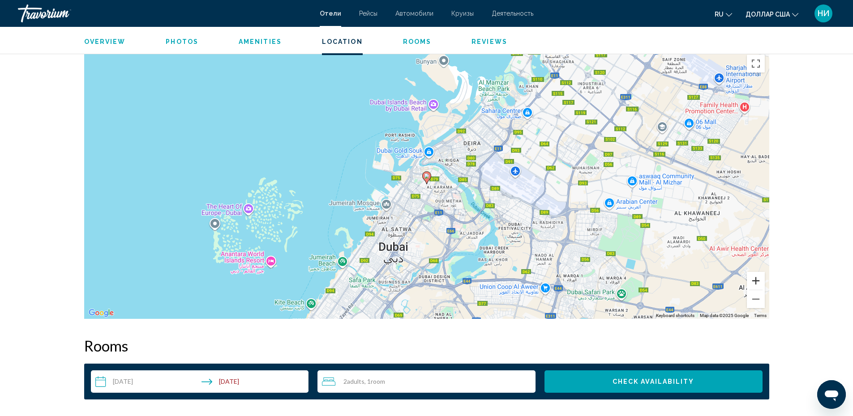
click at [758, 284] on button "Zoom in" at bounding box center [756, 281] width 18 height 18
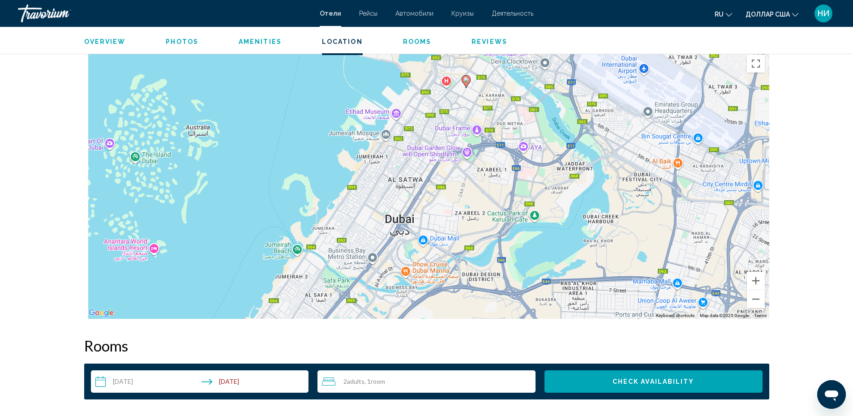
drag, startPoint x: 488, startPoint y: 254, endPoint x: 527, endPoint y: 158, distance: 104.4
click at [527, 158] on div "To activate drag with keyboard, press Alt + Enter. Once in keyboard drag state,…" at bounding box center [426, 184] width 685 height 269
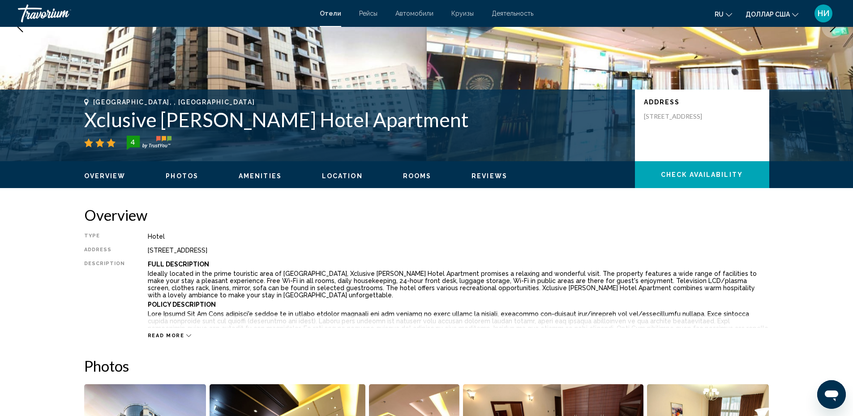
scroll to position [0, 0]
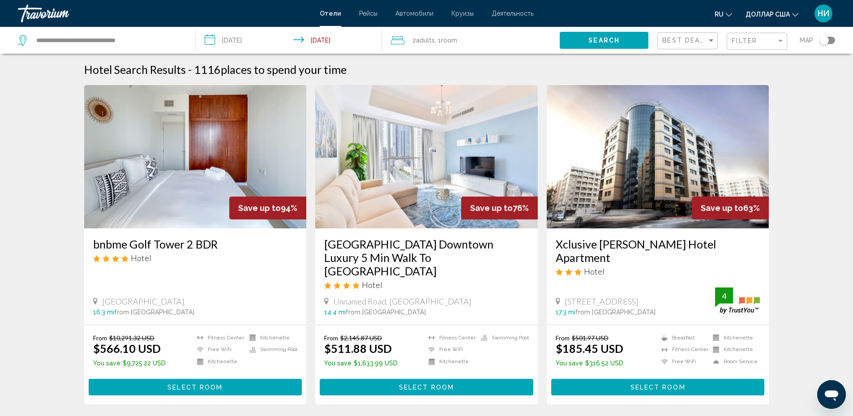
click at [162, 379] on button "Select Room" at bounding box center [196, 387] width 214 height 17
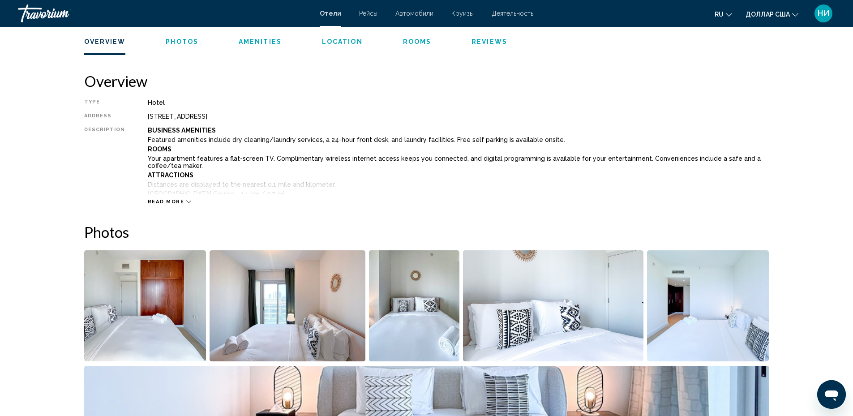
scroll to position [313, 0]
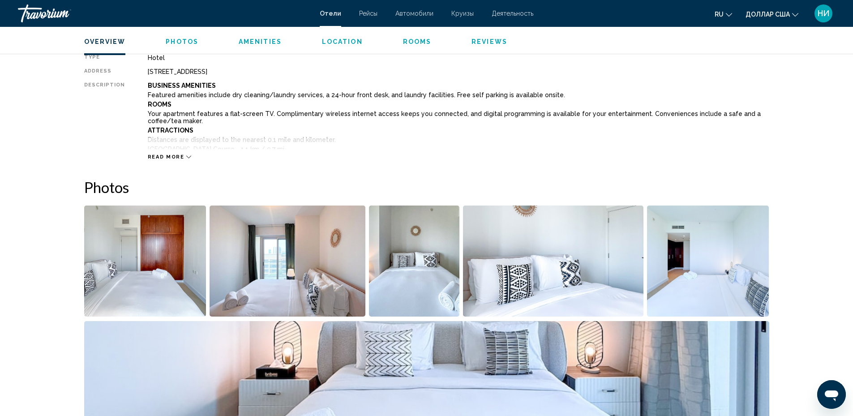
click at [170, 292] on img "Open full-screen image slider" at bounding box center [145, 260] width 122 height 111
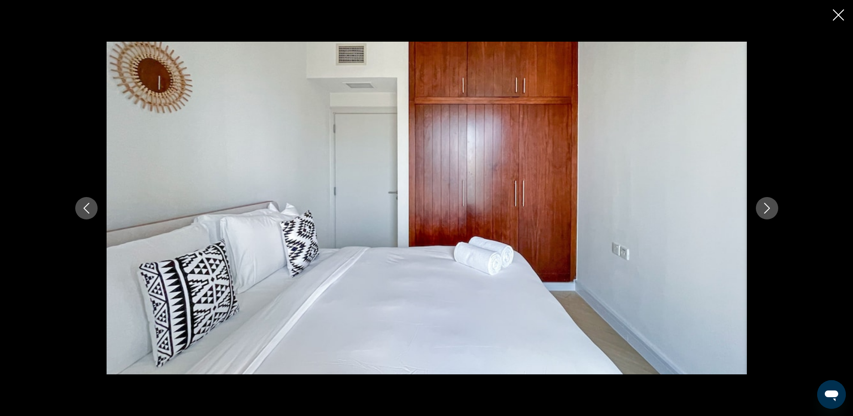
click at [765, 208] on icon "Next image" at bounding box center [766, 208] width 11 height 11
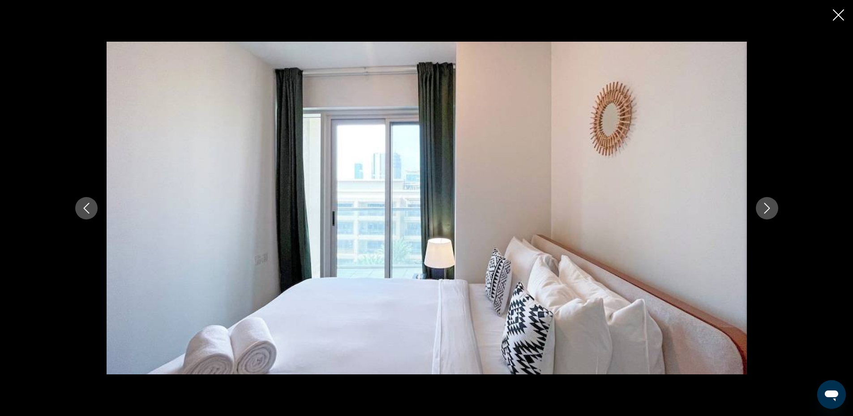
click at [765, 207] on icon "Next image" at bounding box center [766, 208] width 11 height 11
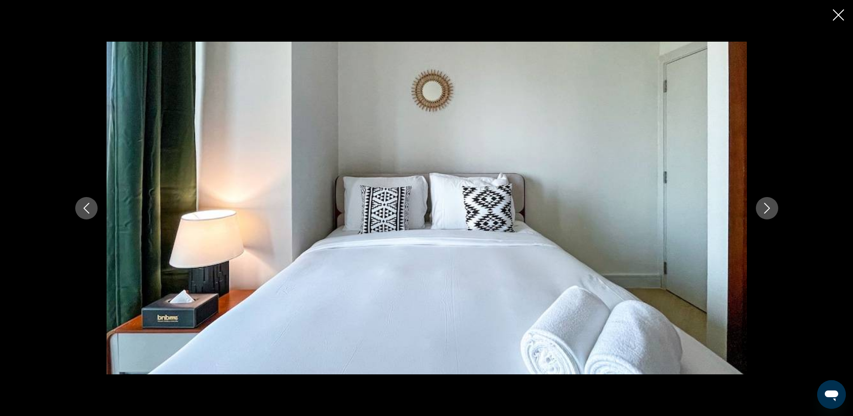
click at [765, 207] on icon "Next image" at bounding box center [766, 208] width 11 height 11
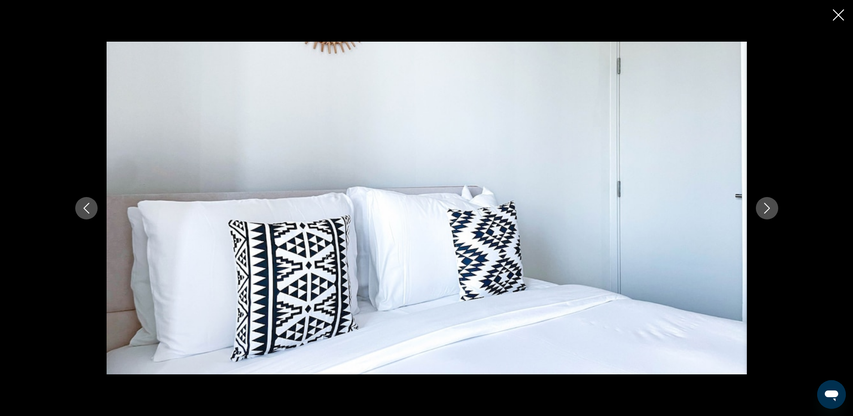
click at [765, 207] on icon "Next image" at bounding box center [766, 208] width 11 height 11
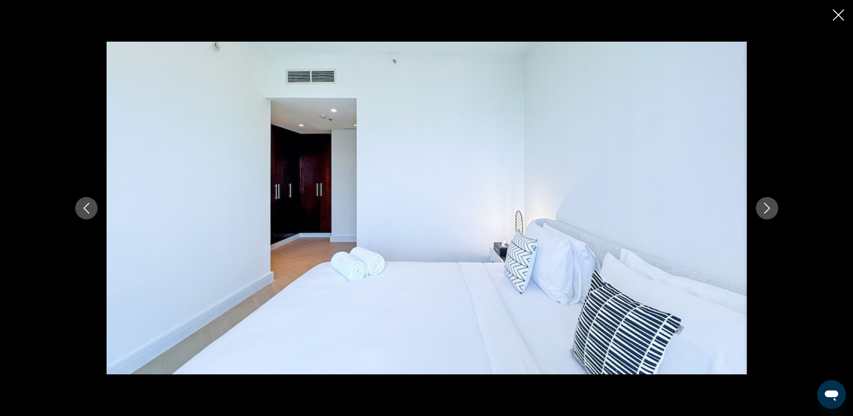
click at [764, 207] on icon "Next image" at bounding box center [766, 208] width 11 height 11
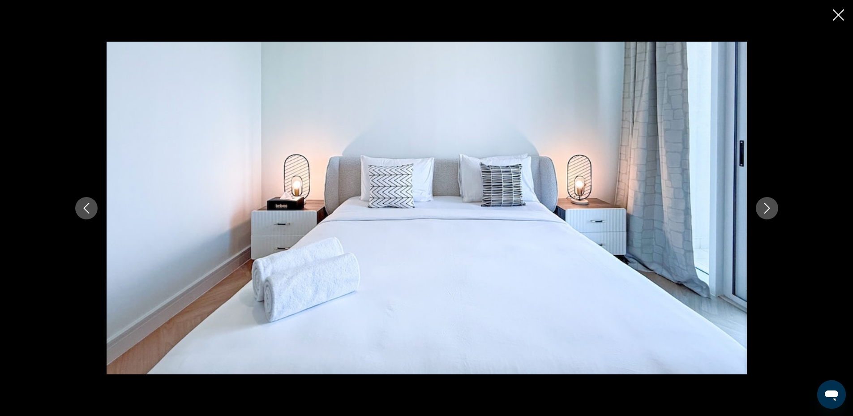
click at [764, 207] on icon "Next image" at bounding box center [766, 208] width 11 height 11
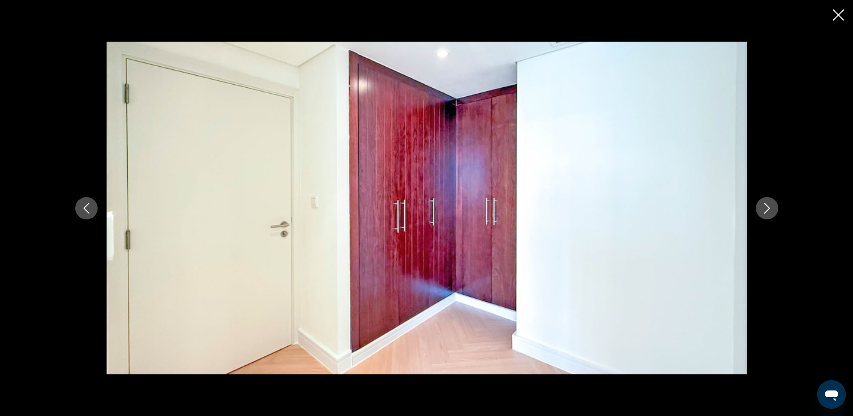
click at [764, 207] on icon "Next image" at bounding box center [766, 208] width 11 height 11
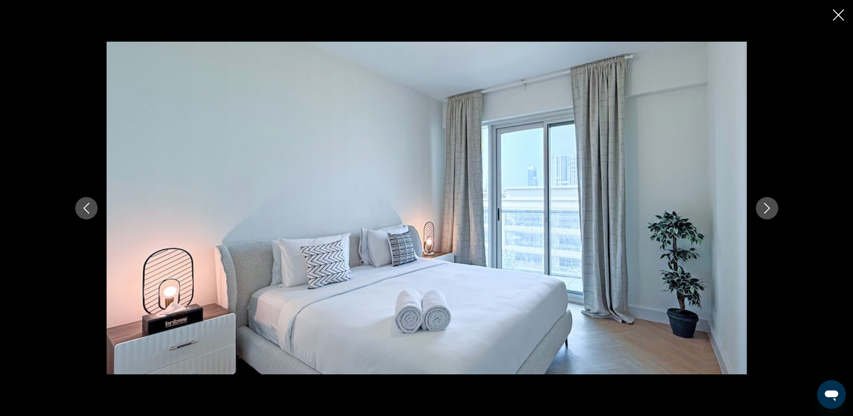
click at [764, 207] on icon "Next image" at bounding box center [766, 208] width 11 height 11
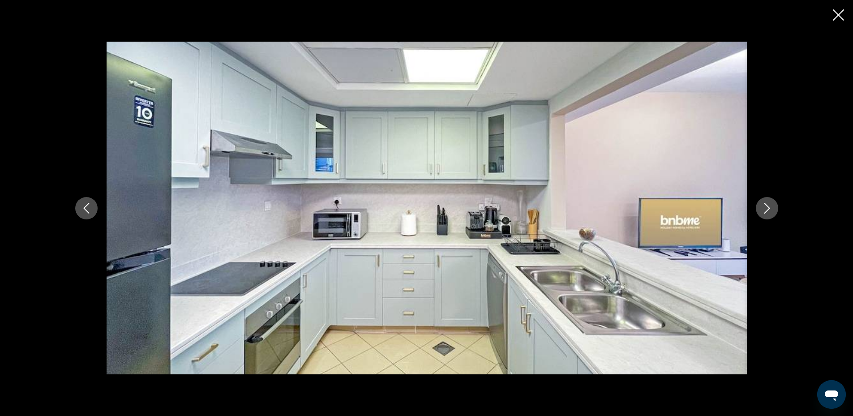
click at [764, 207] on icon "Next image" at bounding box center [766, 208] width 11 height 11
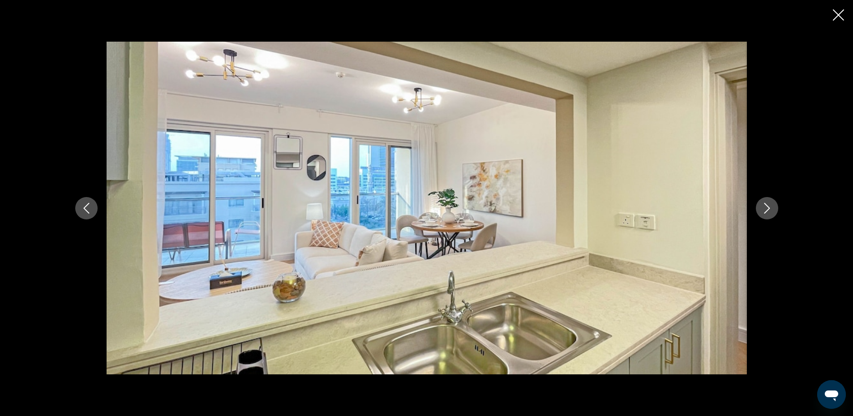
click at [764, 207] on icon "Next image" at bounding box center [766, 208] width 11 height 11
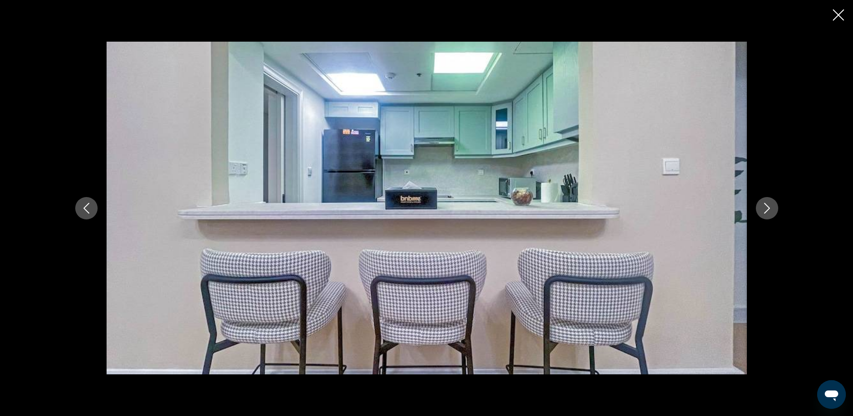
click at [763, 206] on icon "Next image" at bounding box center [766, 208] width 11 height 11
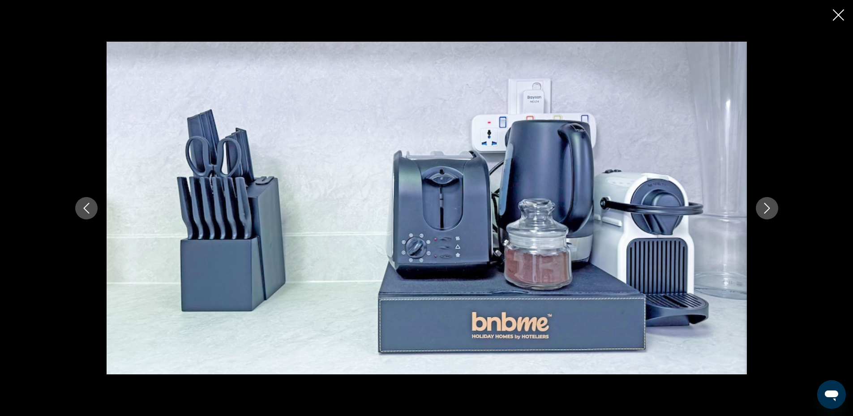
click at [763, 205] on icon "Next image" at bounding box center [766, 208] width 11 height 11
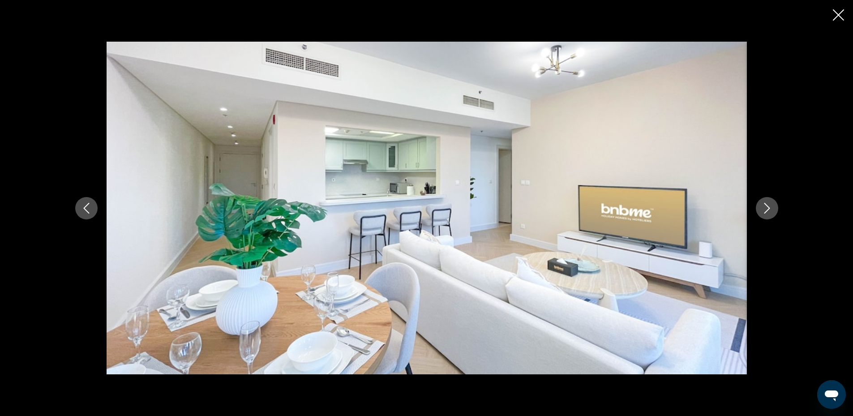
click at [768, 210] on icon "Next image" at bounding box center [767, 208] width 6 height 11
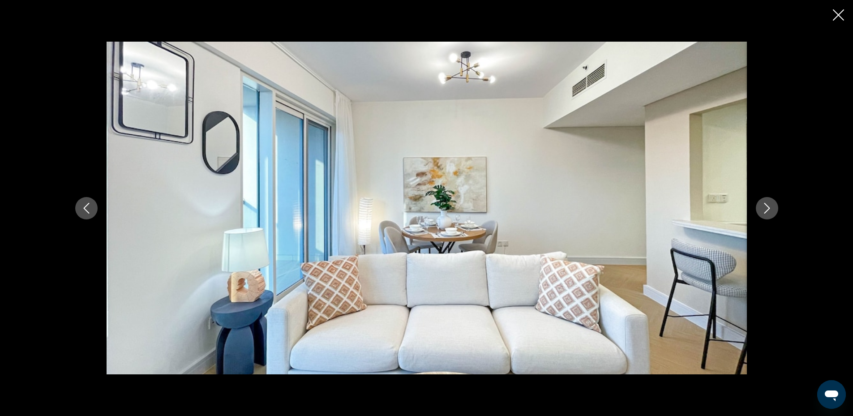
click at [768, 209] on icon "Next image" at bounding box center [767, 208] width 6 height 11
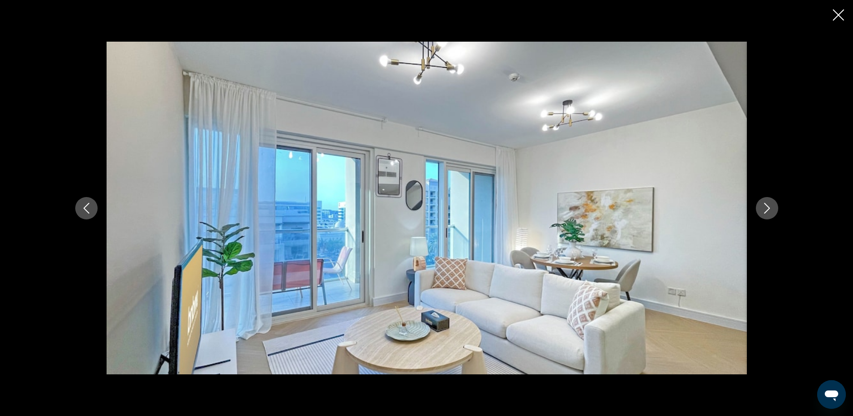
click at [766, 207] on icon "Next image" at bounding box center [766, 208] width 11 height 11
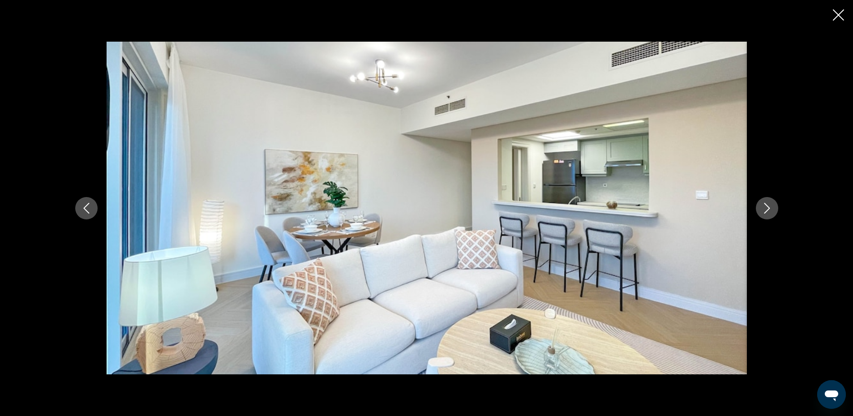
click at [766, 207] on icon "Next image" at bounding box center [766, 208] width 11 height 11
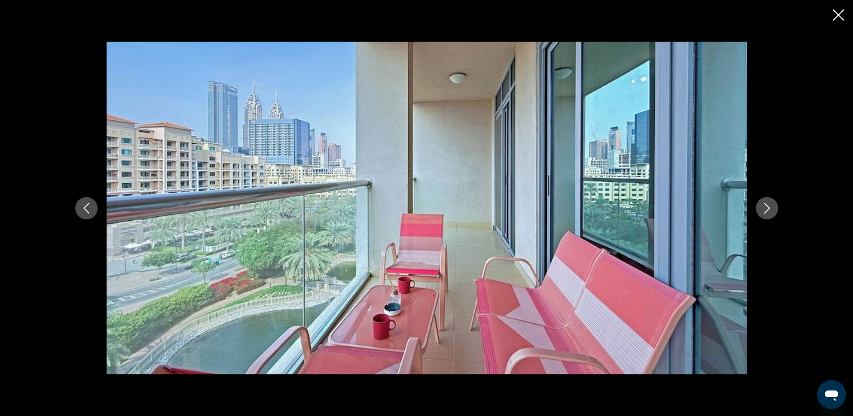
click at [765, 206] on icon "Next image" at bounding box center [766, 208] width 11 height 11
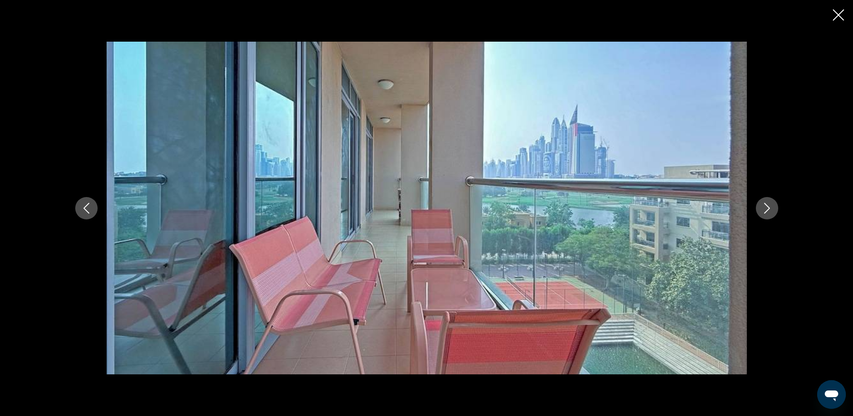
click at [84, 209] on icon "Previous image" at bounding box center [86, 208] width 11 height 11
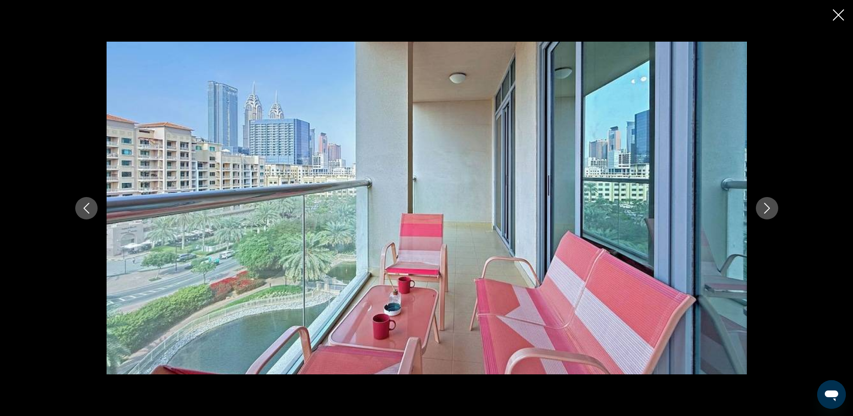
click at [766, 209] on icon "Next image" at bounding box center [766, 208] width 11 height 11
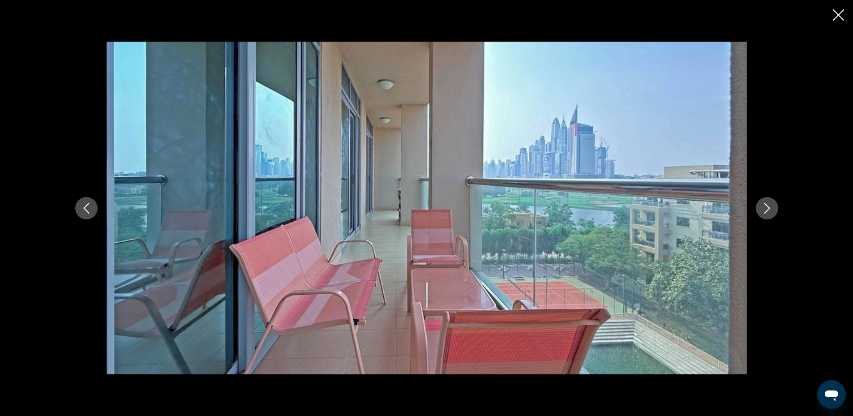
click at [761, 207] on icon "Next image" at bounding box center [766, 208] width 11 height 11
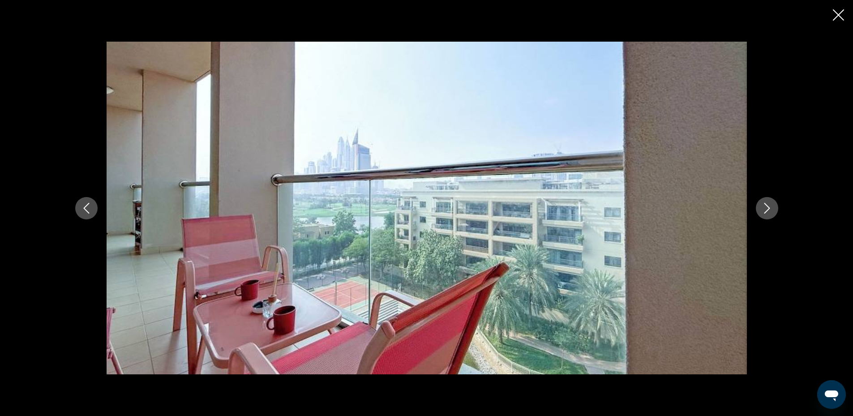
click at [759, 205] on button "Next image" at bounding box center [767, 208] width 22 height 22
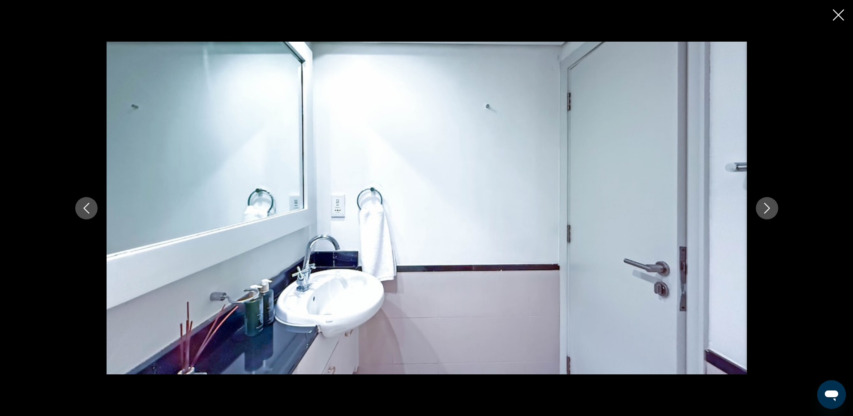
click at [758, 205] on button "Next image" at bounding box center [767, 208] width 22 height 22
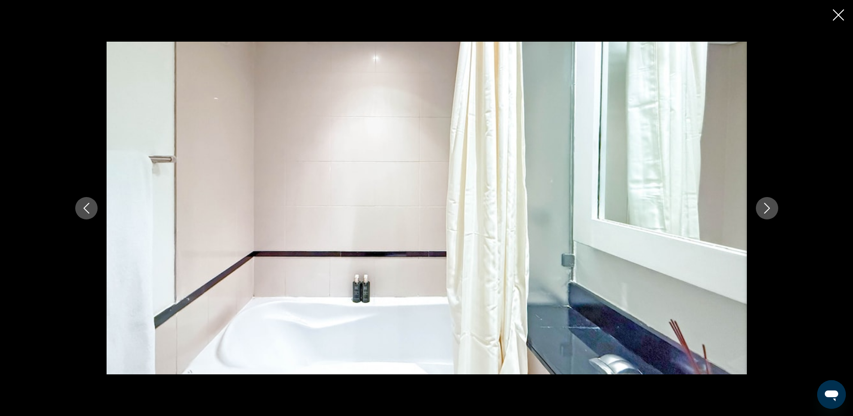
click at [758, 205] on button "Next image" at bounding box center [767, 208] width 22 height 22
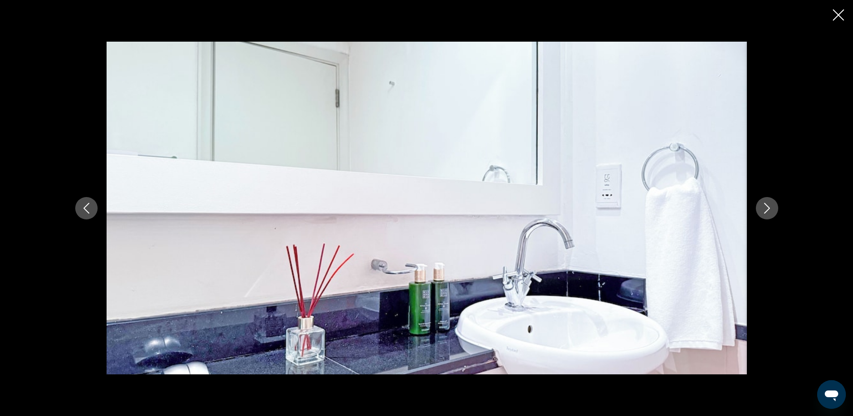
click at [765, 207] on icon "Next image" at bounding box center [766, 208] width 11 height 11
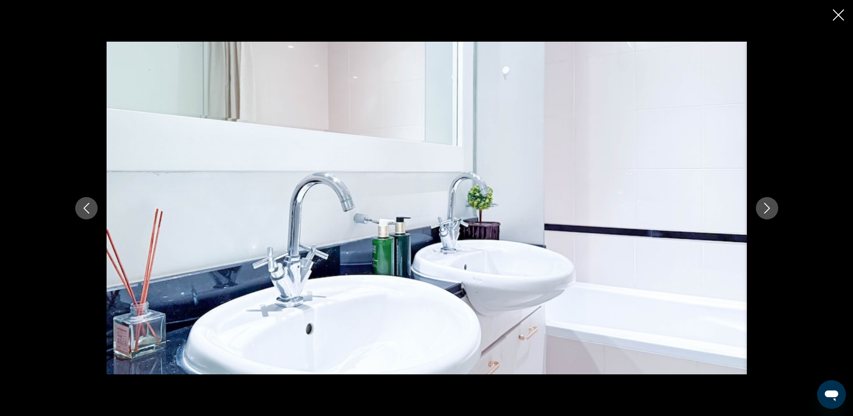
click at [765, 207] on icon "Next image" at bounding box center [766, 208] width 11 height 11
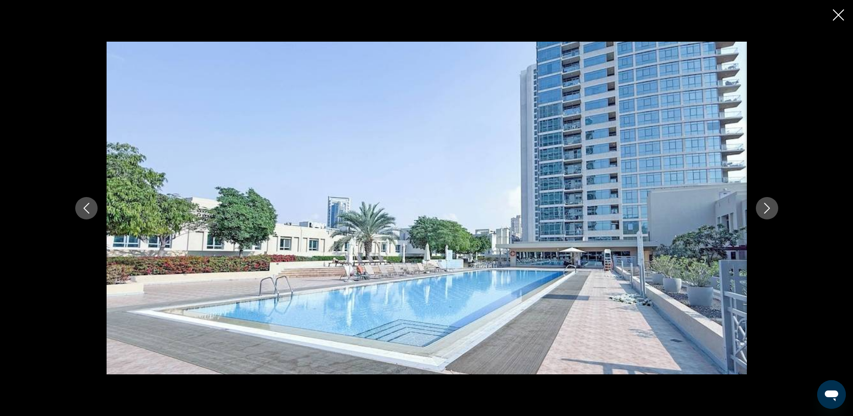
click at [767, 212] on icon "Next image" at bounding box center [766, 208] width 11 height 11
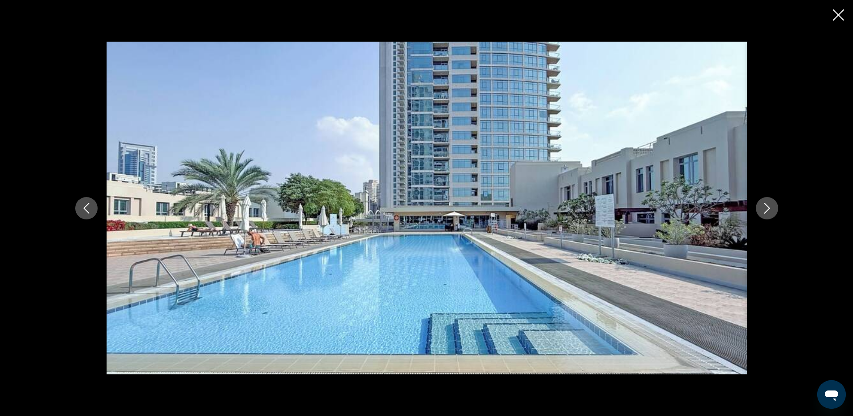
click at [766, 212] on icon "Next image" at bounding box center [766, 208] width 11 height 11
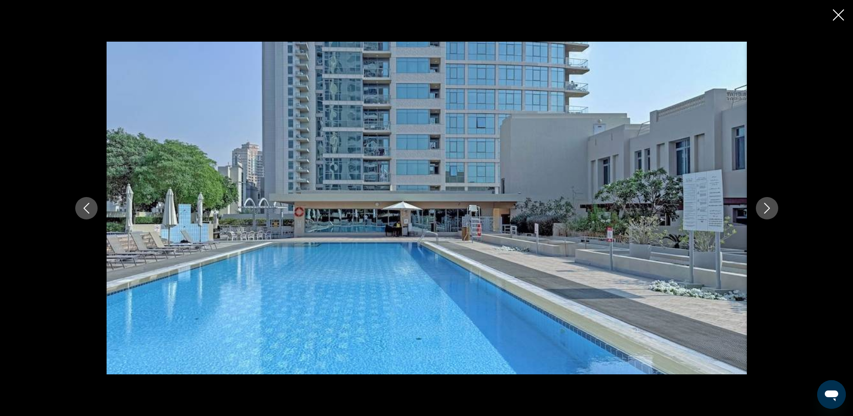
click at [766, 212] on icon "Next image" at bounding box center [766, 208] width 11 height 11
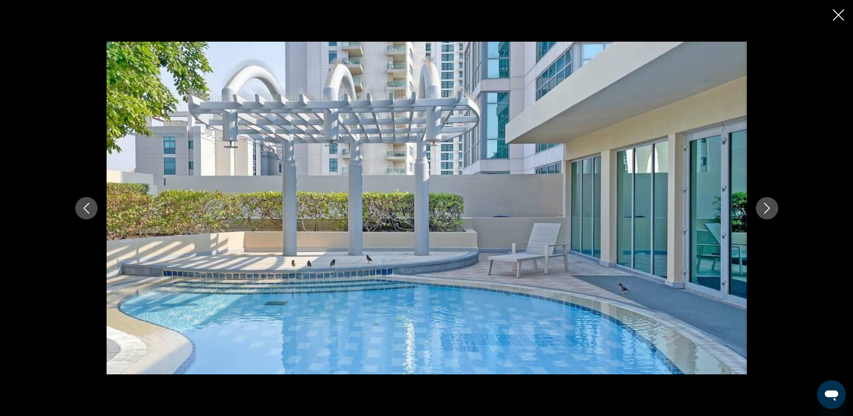
click at [764, 210] on icon "Next image" at bounding box center [766, 208] width 11 height 11
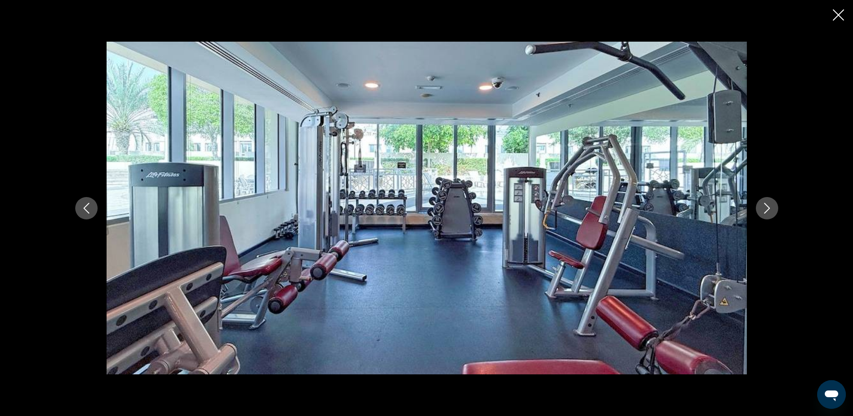
click at [764, 210] on icon "Next image" at bounding box center [766, 208] width 11 height 11
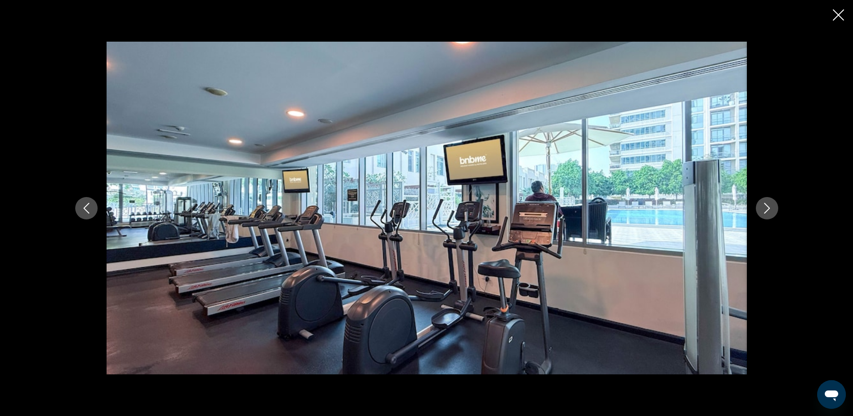
click at [761, 209] on icon "Next image" at bounding box center [766, 208] width 11 height 11
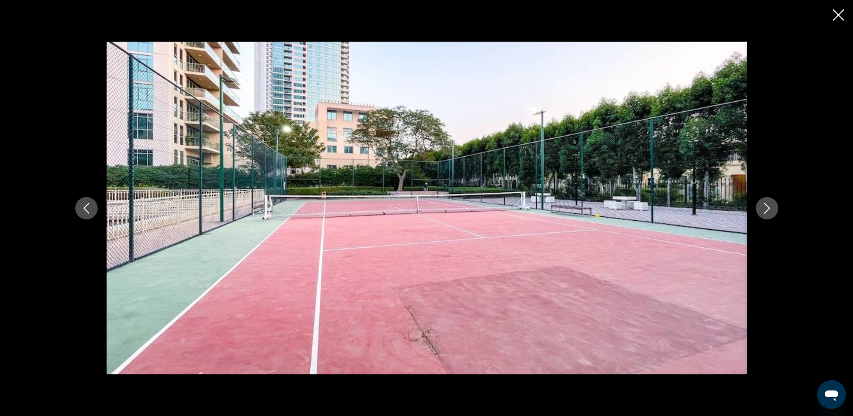
click at [760, 207] on button "Next image" at bounding box center [767, 208] width 22 height 22
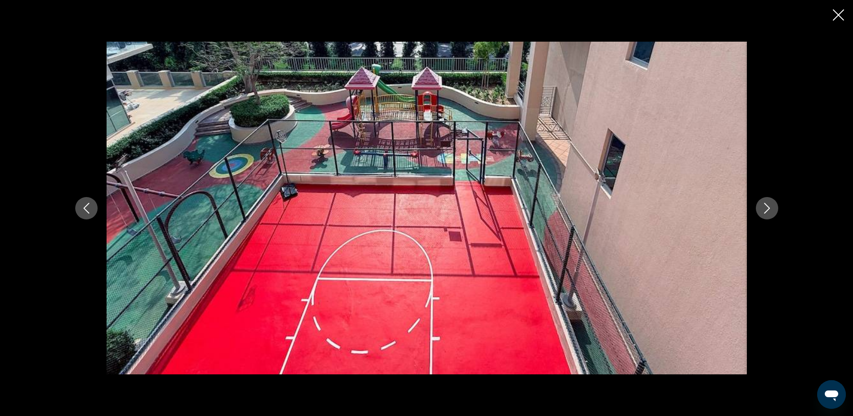
click at [760, 207] on button "Next image" at bounding box center [767, 208] width 22 height 22
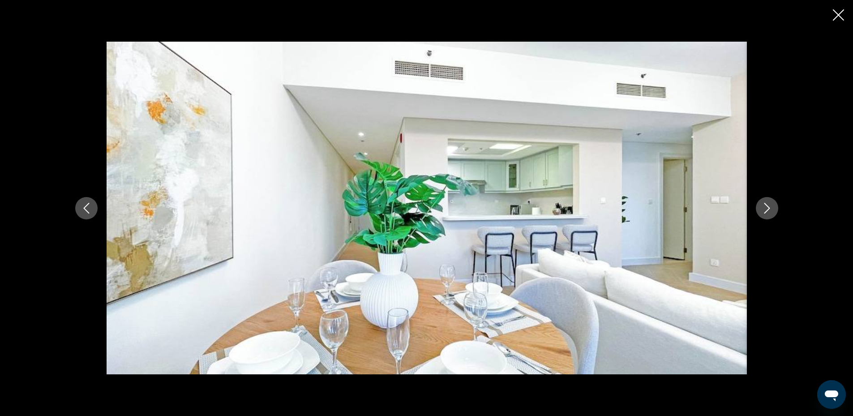
click at [770, 206] on icon "Next image" at bounding box center [766, 208] width 11 height 11
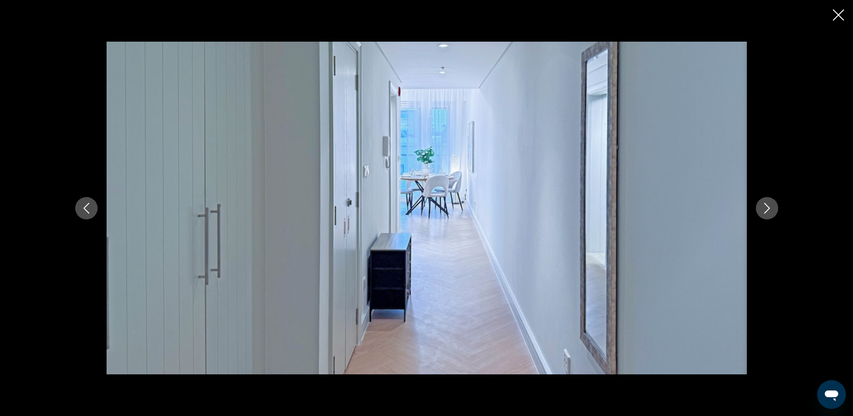
click at [770, 206] on icon "Next image" at bounding box center [766, 208] width 11 height 11
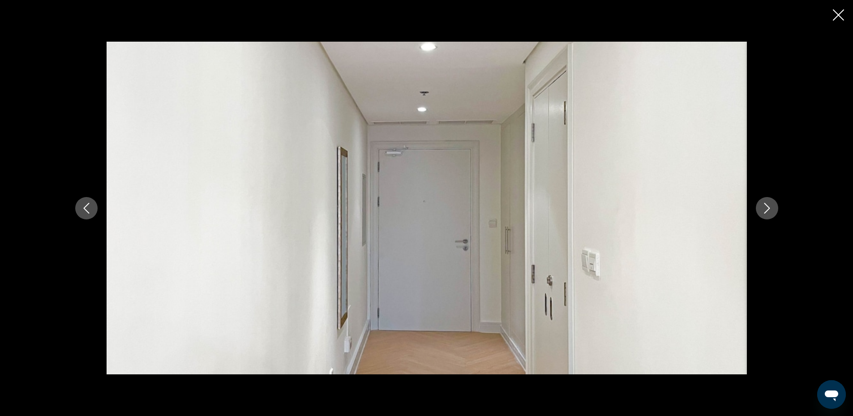
click at [770, 206] on icon "Next image" at bounding box center [766, 208] width 11 height 11
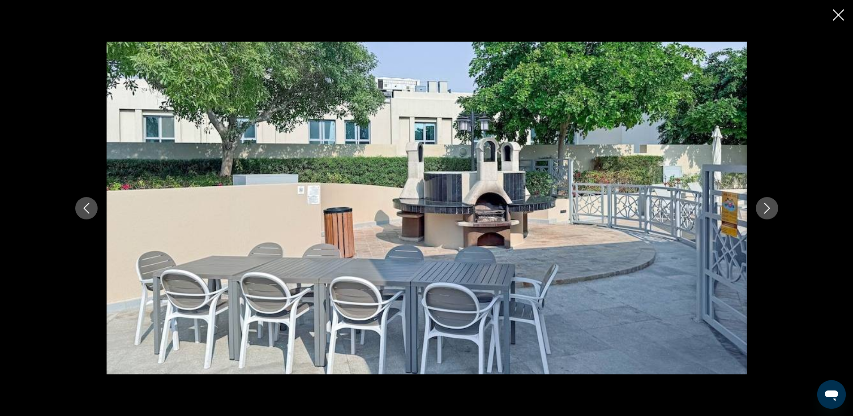
click at [766, 206] on icon "Next image" at bounding box center [766, 208] width 11 height 11
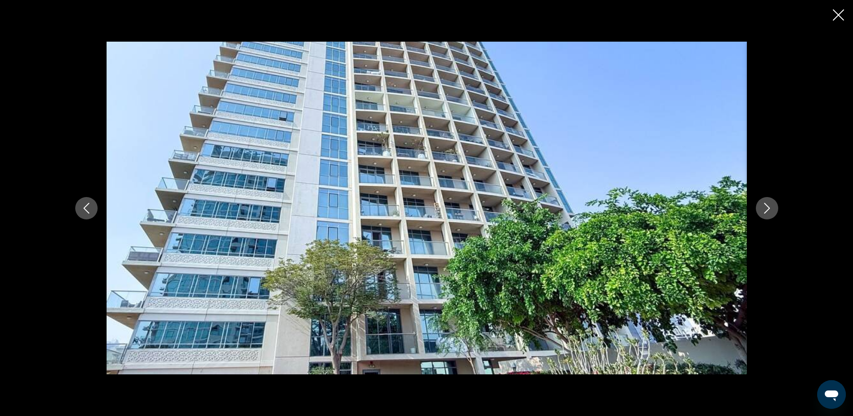
click at [764, 207] on icon "Next image" at bounding box center [766, 208] width 11 height 11
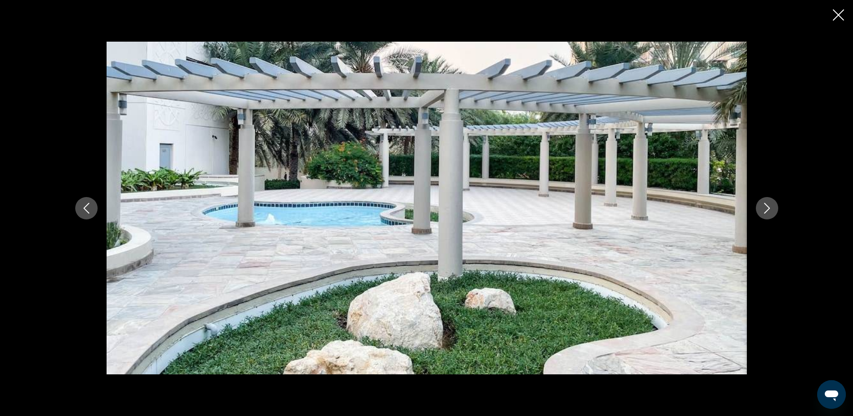
click at [765, 208] on icon "Next image" at bounding box center [766, 208] width 11 height 11
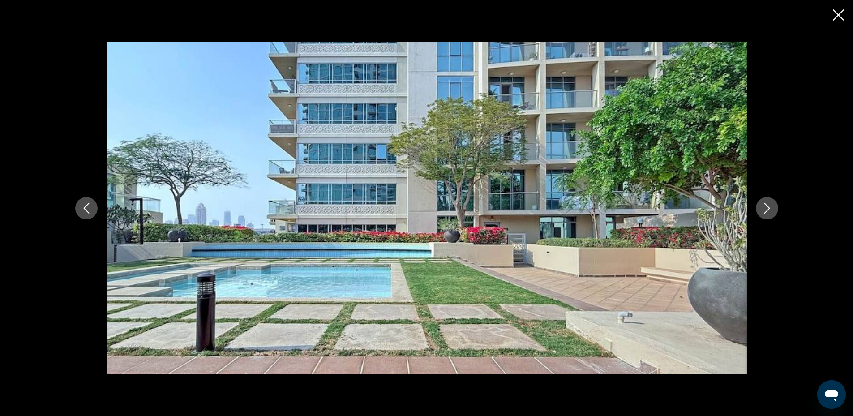
click at [762, 207] on icon "Next image" at bounding box center [766, 208] width 11 height 11
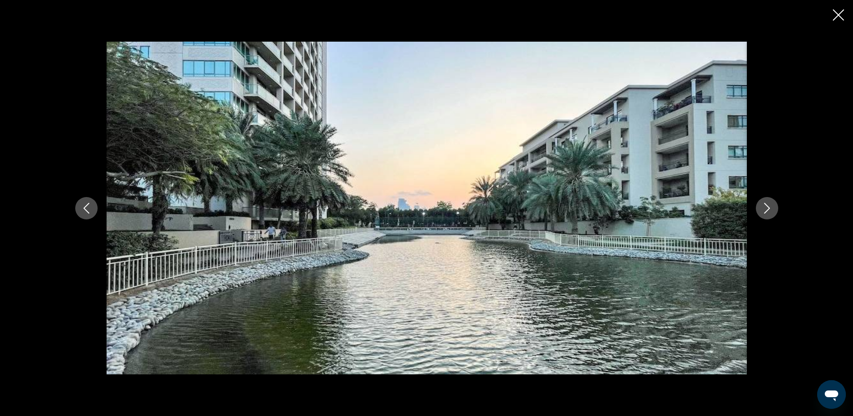
click at [761, 205] on icon "Next image" at bounding box center [766, 208] width 11 height 11
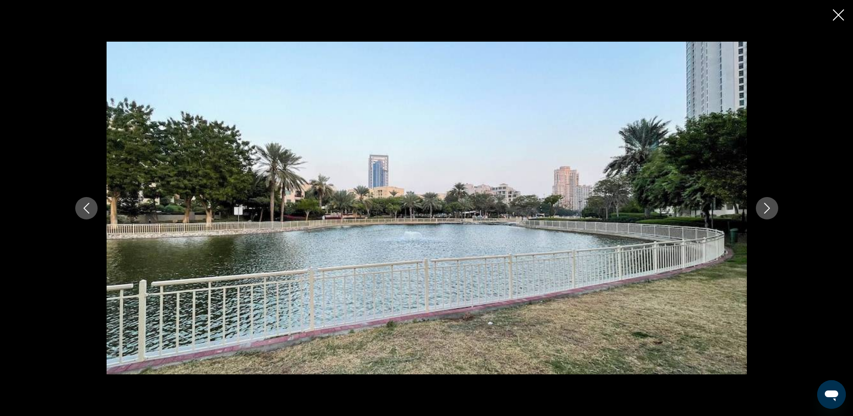
click at [772, 210] on icon "Next image" at bounding box center [766, 208] width 11 height 11
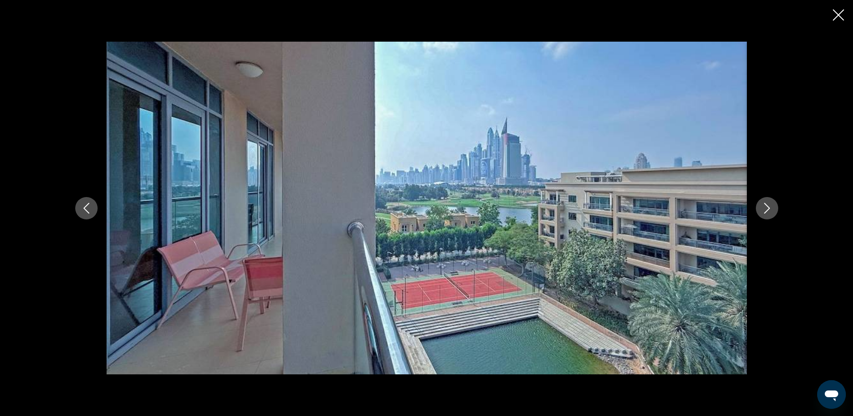
click at [765, 208] on icon "Next image" at bounding box center [766, 208] width 11 height 11
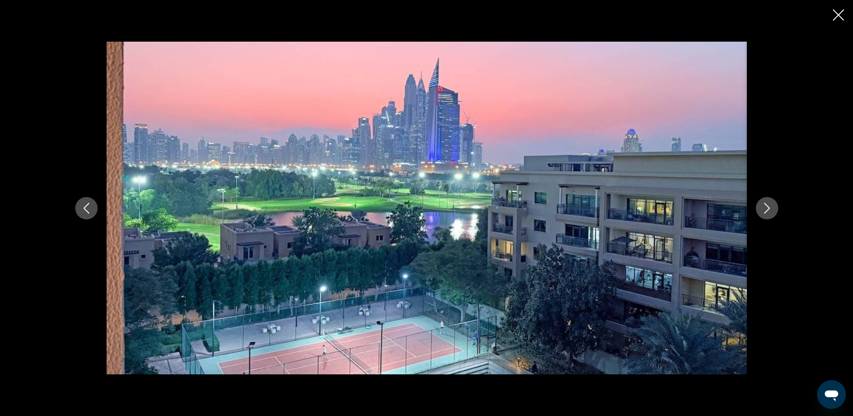
click at [765, 208] on icon "Next image" at bounding box center [766, 208] width 11 height 11
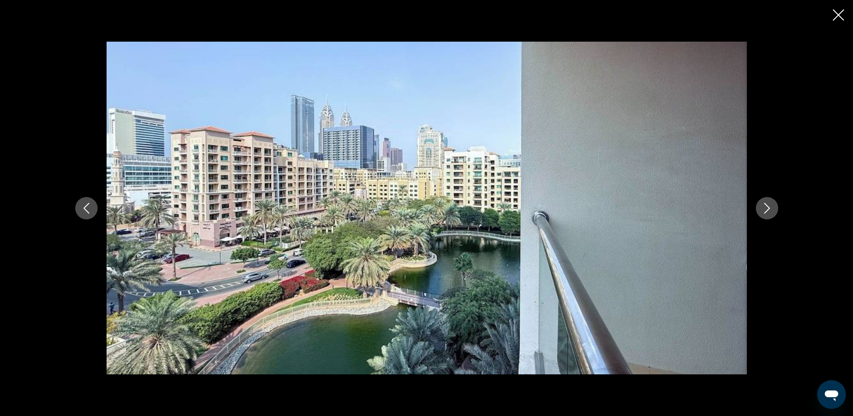
click at [765, 208] on icon "Next image" at bounding box center [766, 208] width 11 height 11
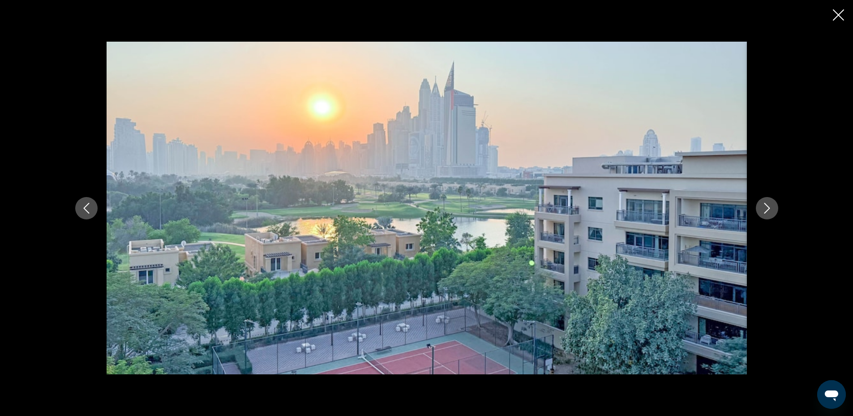
click at [765, 208] on icon "Next image" at bounding box center [766, 208] width 11 height 11
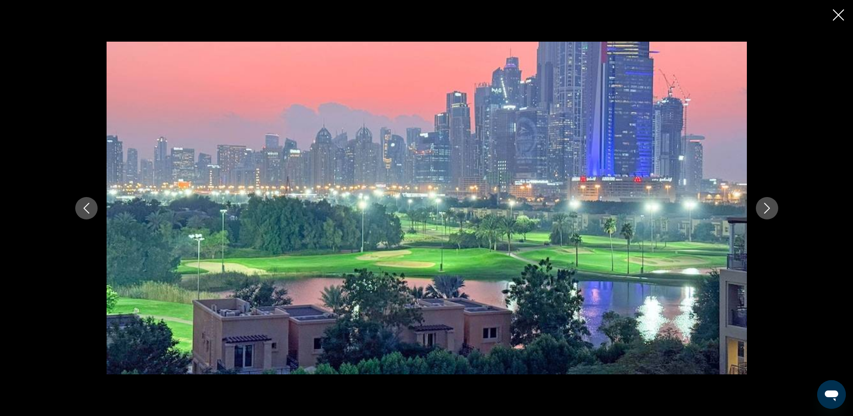
click at [765, 208] on icon "Next image" at bounding box center [766, 208] width 11 height 11
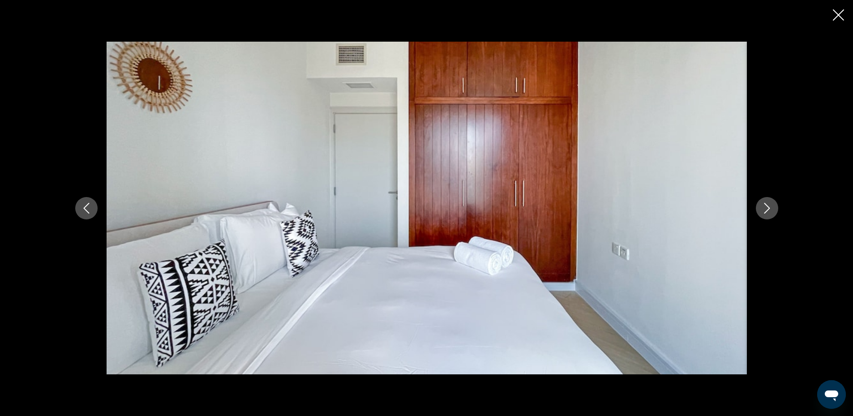
click at [837, 13] on icon "Close slideshow" at bounding box center [838, 14] width 11 height 11
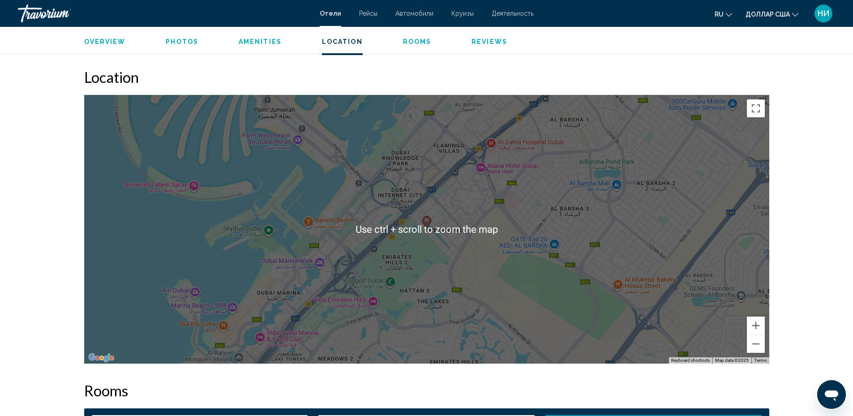
scroll to position [851, 0]
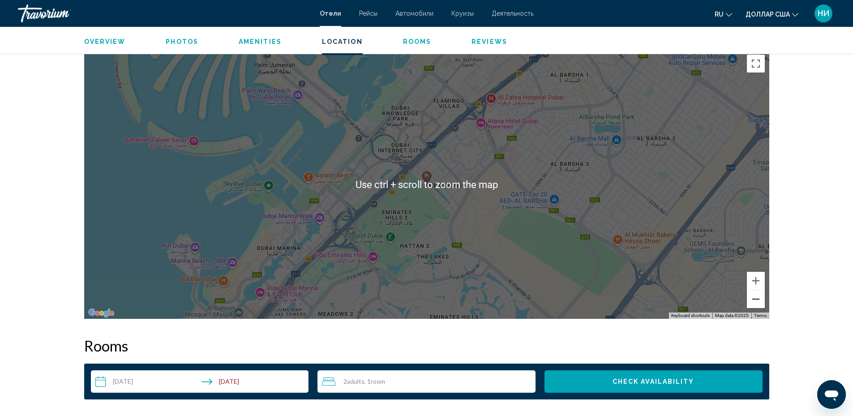
click at [757, 306] on button "Zoom out" at bounding box center [756, 299] width 18 height 18
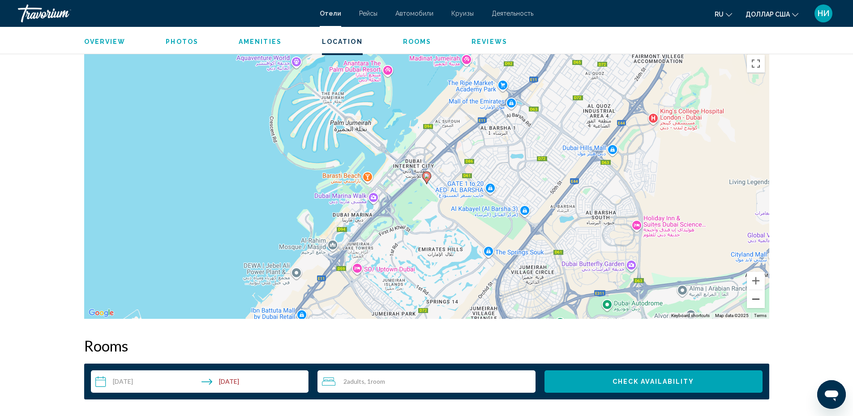
click at [758, 300] on button "Zoom out" at bounding box center [756, 299] width 18 height 18
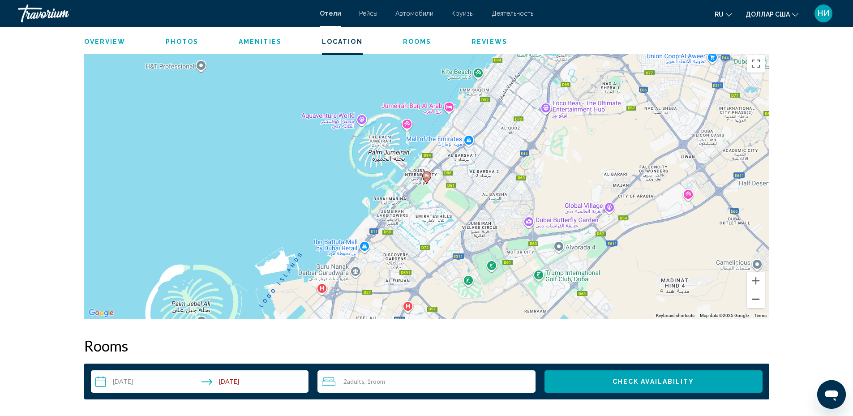
click at [757, 299] on button "Zoom out" at bounding box center [756, 299] width 18 height 18
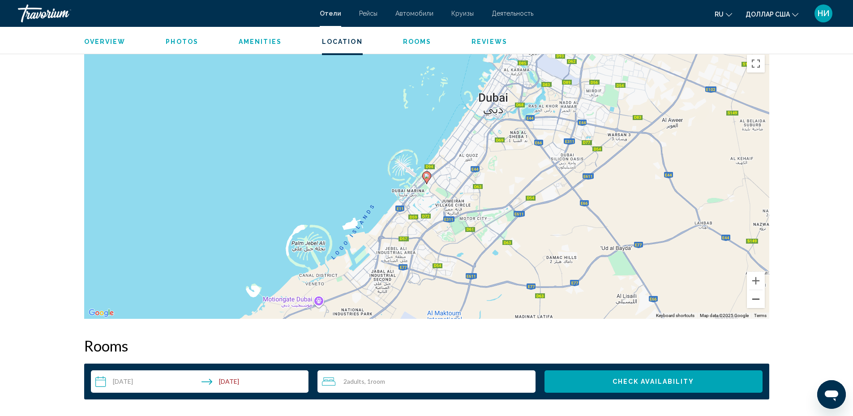
click at [757, 297] on button "Zoom out" at bounding box center [756, 299] width 18 height 18
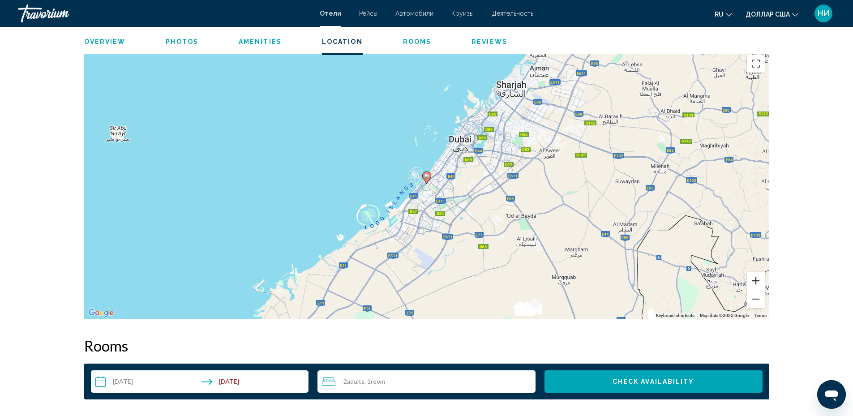
click at [759, 280] on button "Zoom in" at bounding box center [756, 281] width 18 height 18
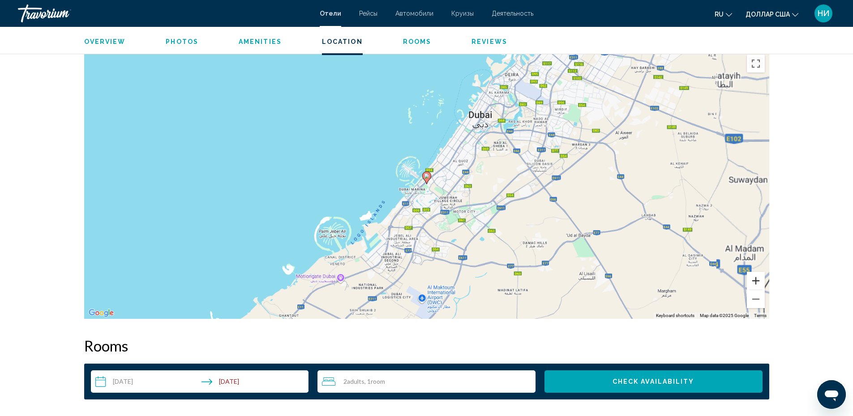
click at [759, 280] on button "Zoom in" at bounding box center [756, 281] width 18 height 18
